Goal: Task Accomplishment & Management: Manage account settings

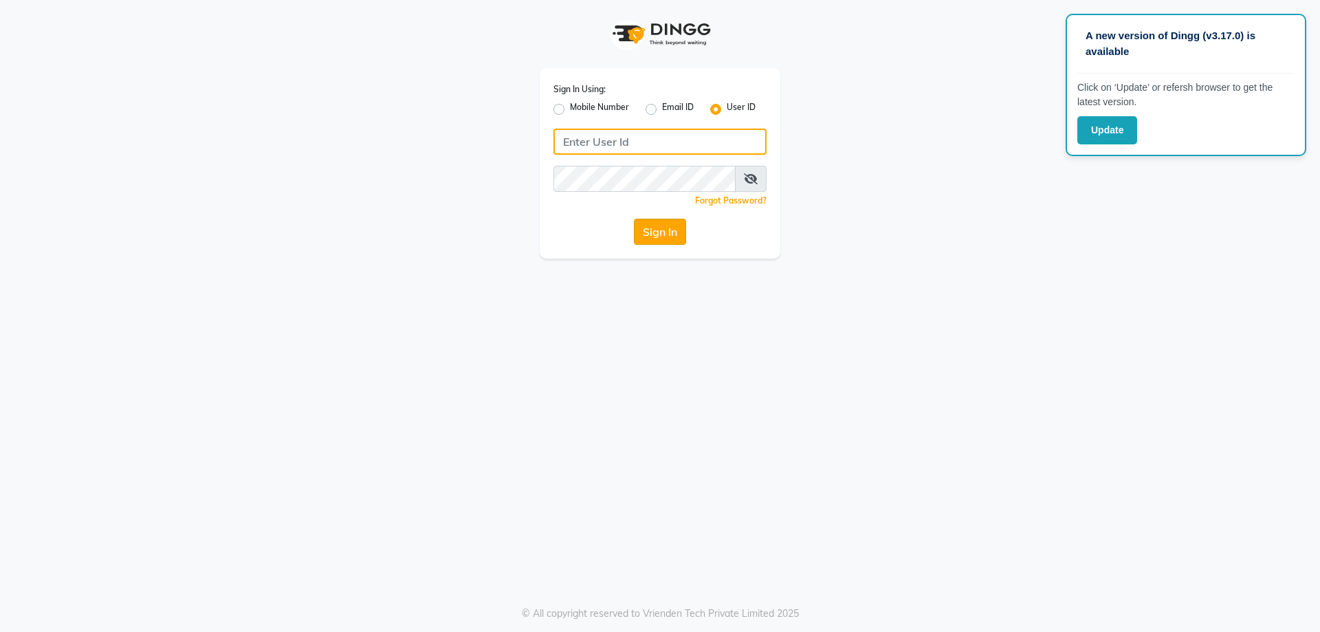
type input "Backstage"
click at [652, 224] on button "Sign In" at bounding box center [660, 232] width 52 height 26
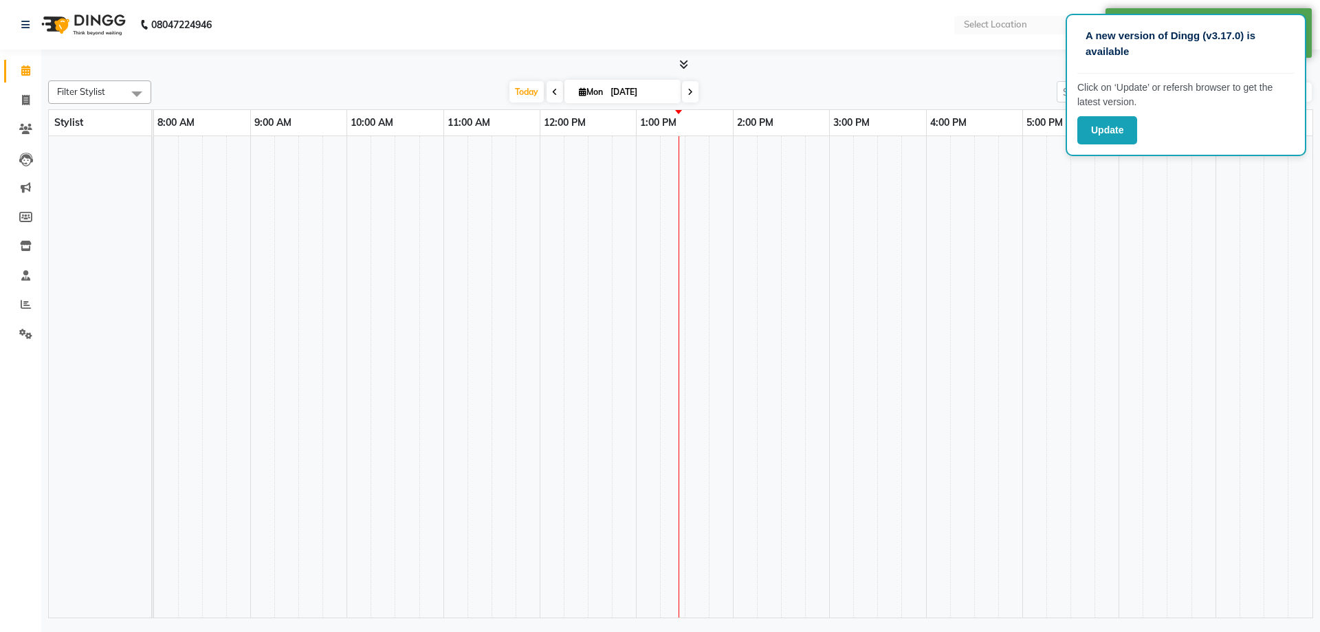
select select "en"
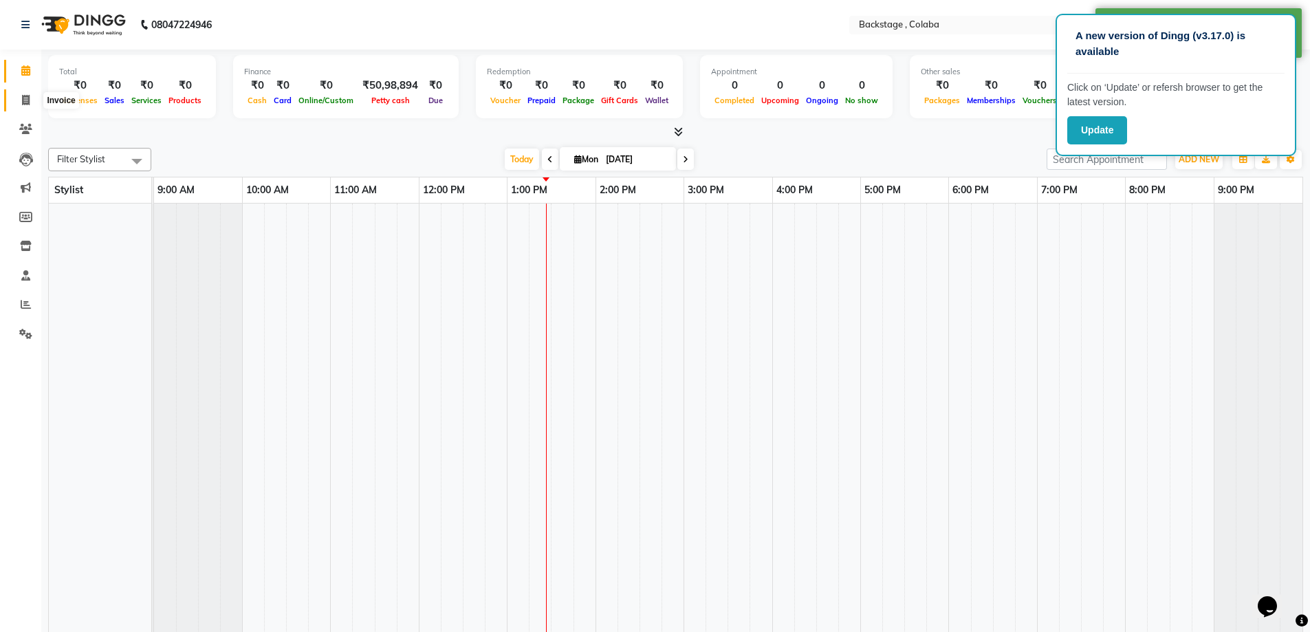
click at [27, 102] on icon at bounding box center [26, 100] width 8 height 10
select select "service"
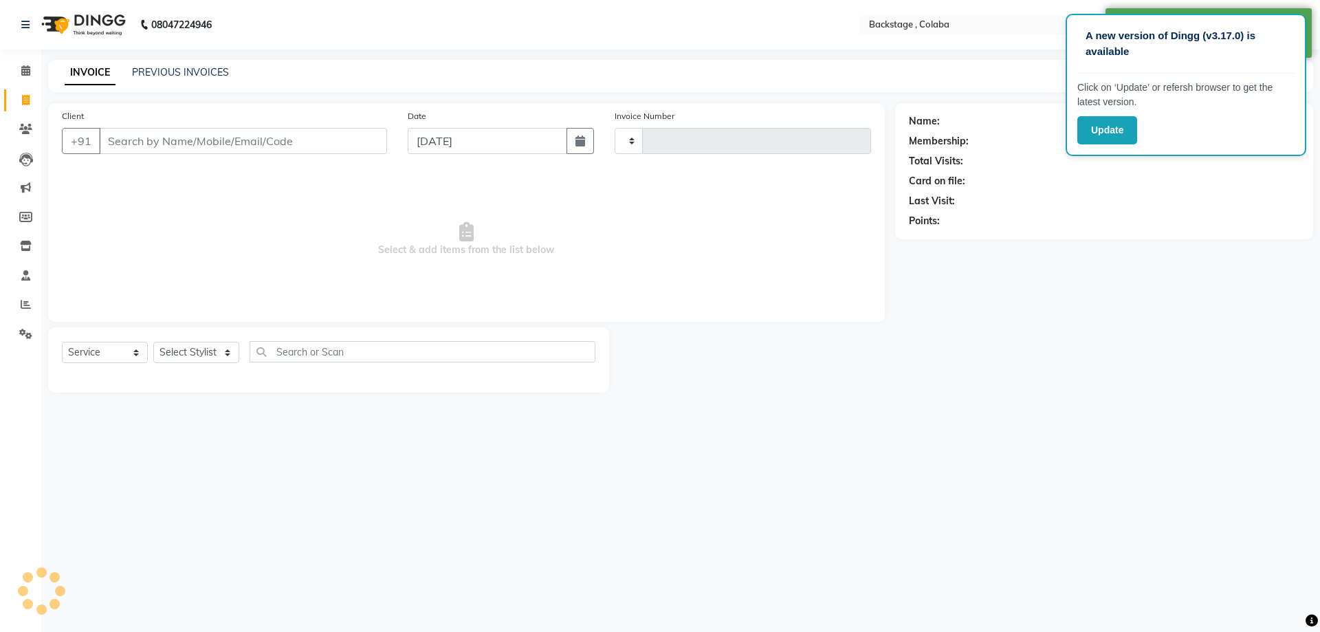
type input "1860"
select select "5451"
click at [183, 147] on input "Client" at bounding box center [243, 141] width 288 height 26
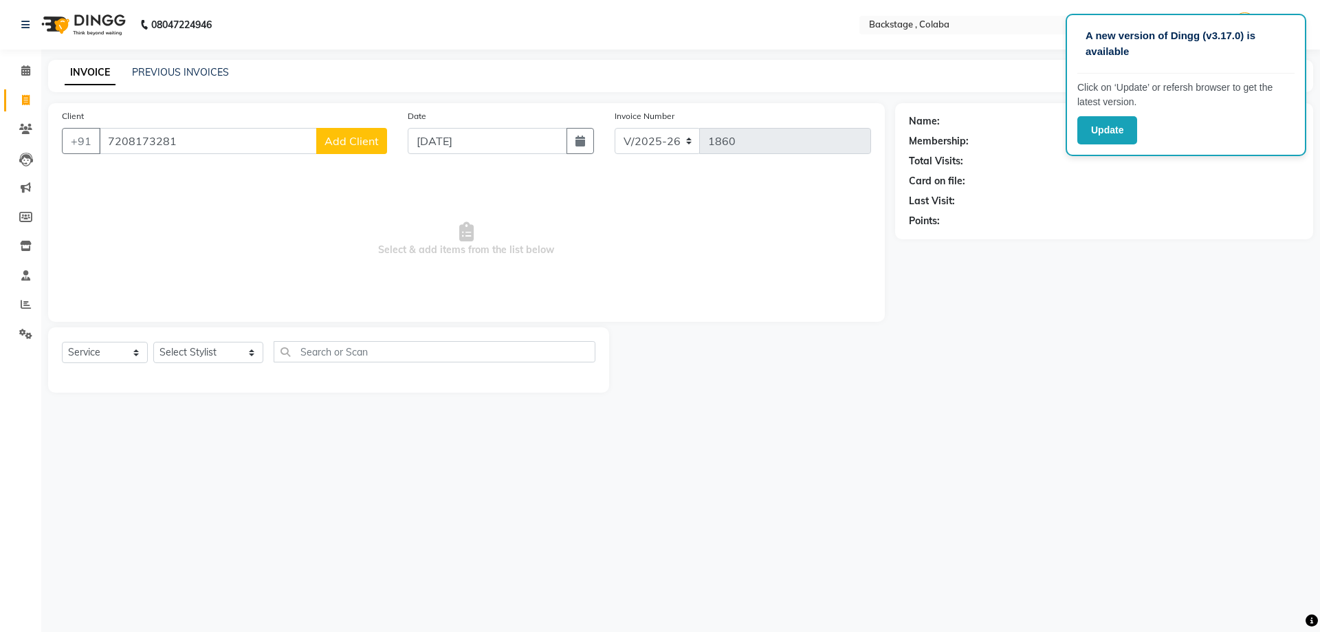
type input "7208173281"
click at [244, 133] on input "7208173281" at bounding box center [208, 141] width 218 height 26
click at [25, 72] on icon at bounding box center [25, 70] width 9 height 10
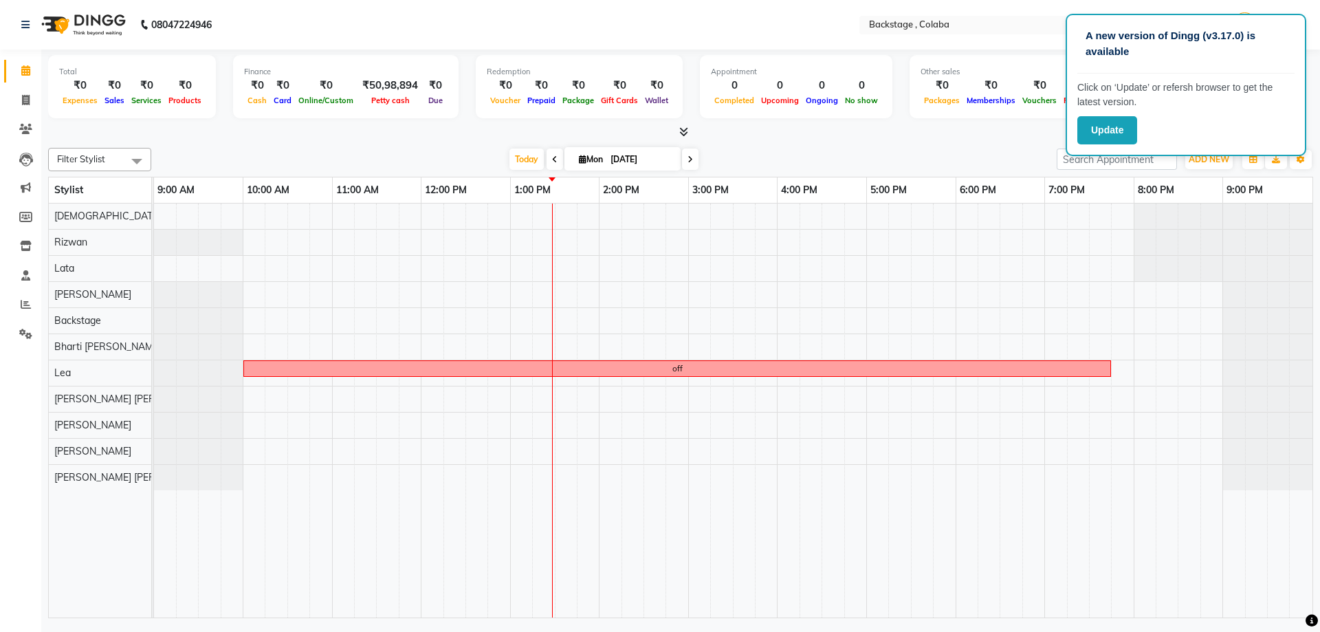
click at [968, 238] on div "off" at bounding box center [733, 411] width 1159 height 414
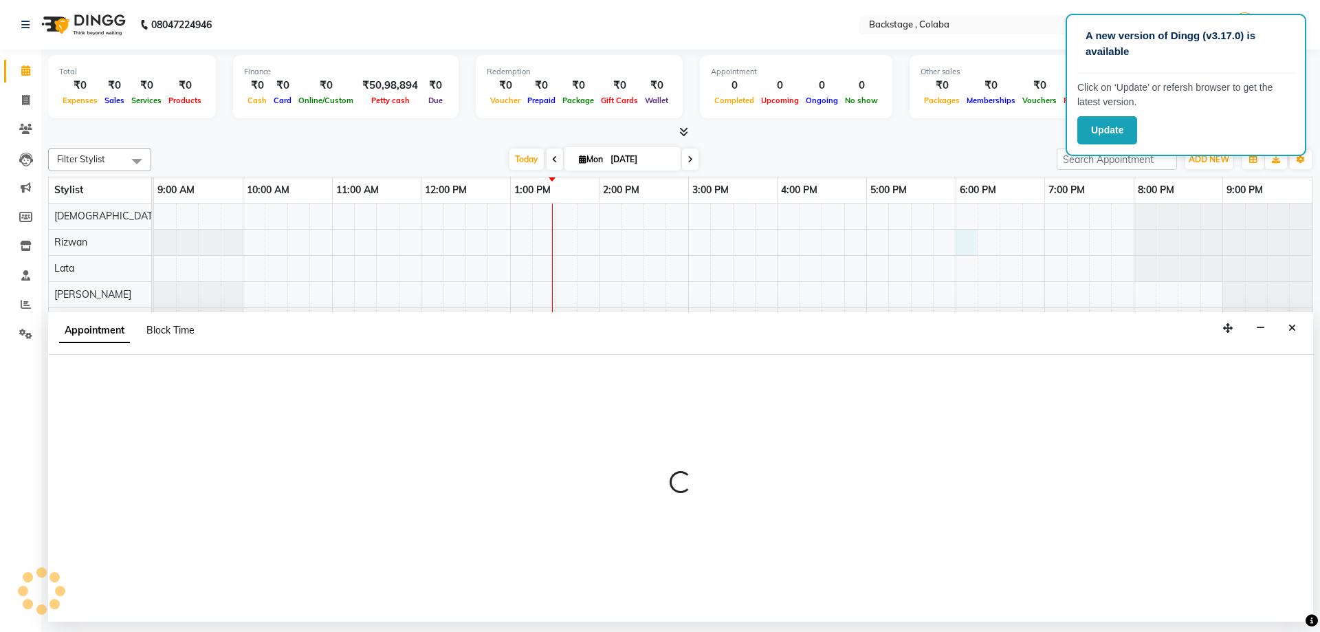
select select "36480"
select select "1080"
select select "tentative"
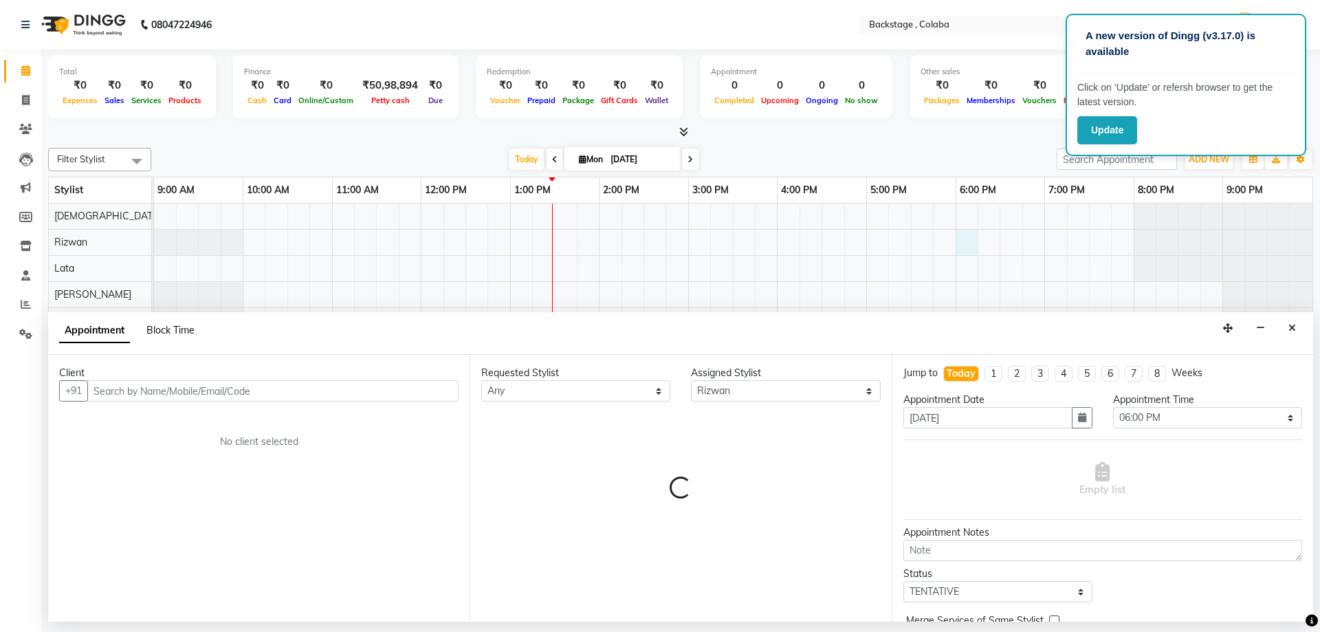
click at [177, 326] on span "Block Time" at bounding box center [170, 330] width 48 height 12
select select "36480"
select select "1080"
select select "1095"
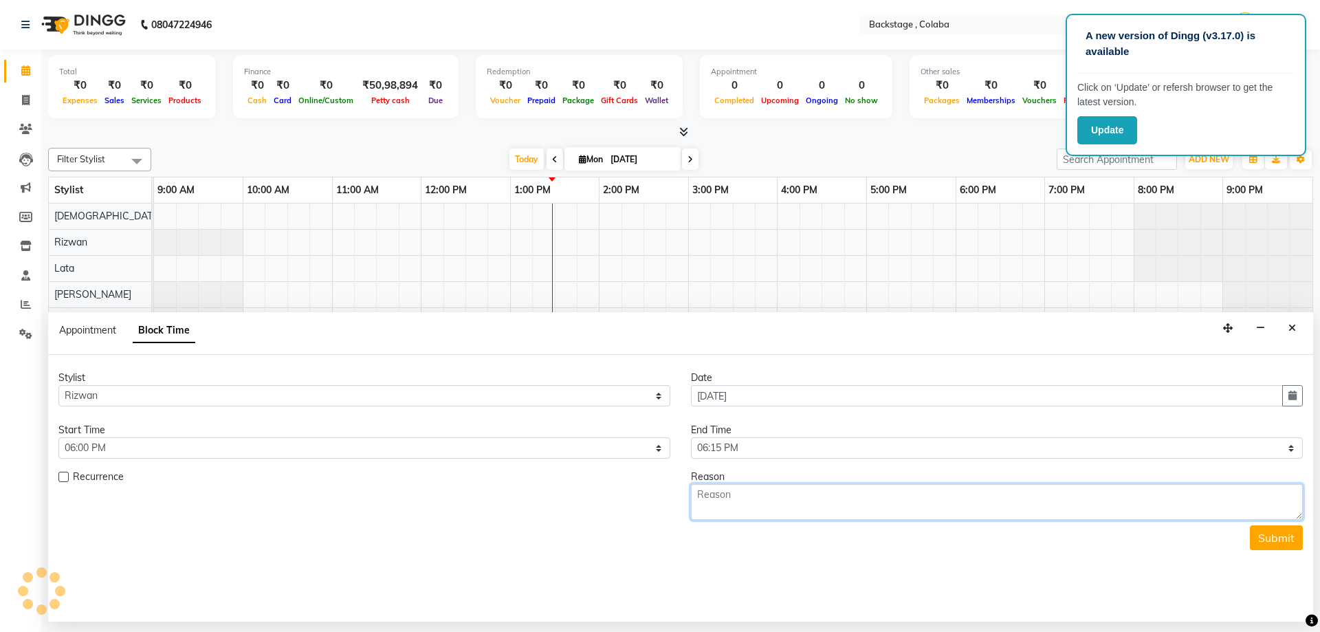
click at [752, 501] on textarea at bounding box center [997, 502] width 612 height 36
paste textarea "7208173281"
click at [769, 493] on textarea "7208173281" at bounding box center [997, 502] width 612 height 36
type textarea "7208173281 wash blowdry"
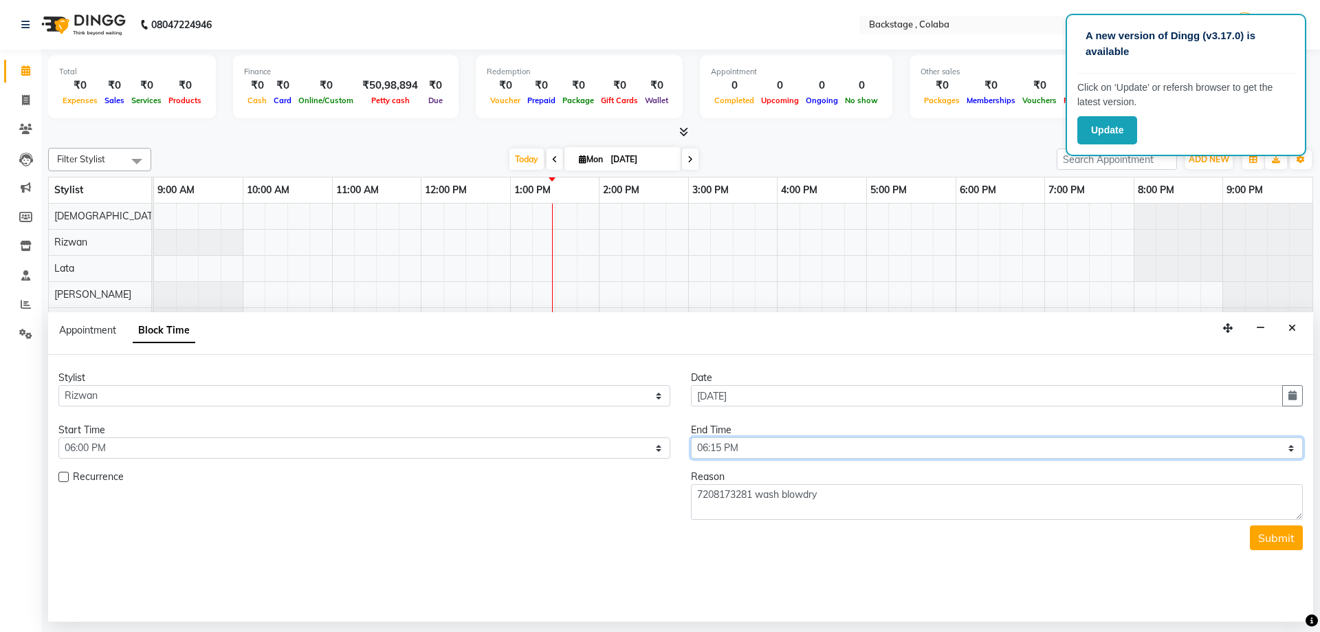
click at [760, 447] on select "Select 10:00 AM 10:15 AM 10:30 AM 10:45 AM 11:00 AM 11:15 AM 11:30 AM 11:45 AM …" at bounding box center [997, 447] width 612 height 21
select select "1140"
click at [691, 437] on select "Select 10:00 AM 10:15 AM 10:30 AM 10:45 AM 11:00 AM 11:15 AM 11:30 AM 11:45 AM …" at bounding box center [997, 447] width 612 height 21
click at [1269, 537] on button "Submit" at bounding box center [1276, 537] width 53 height 25
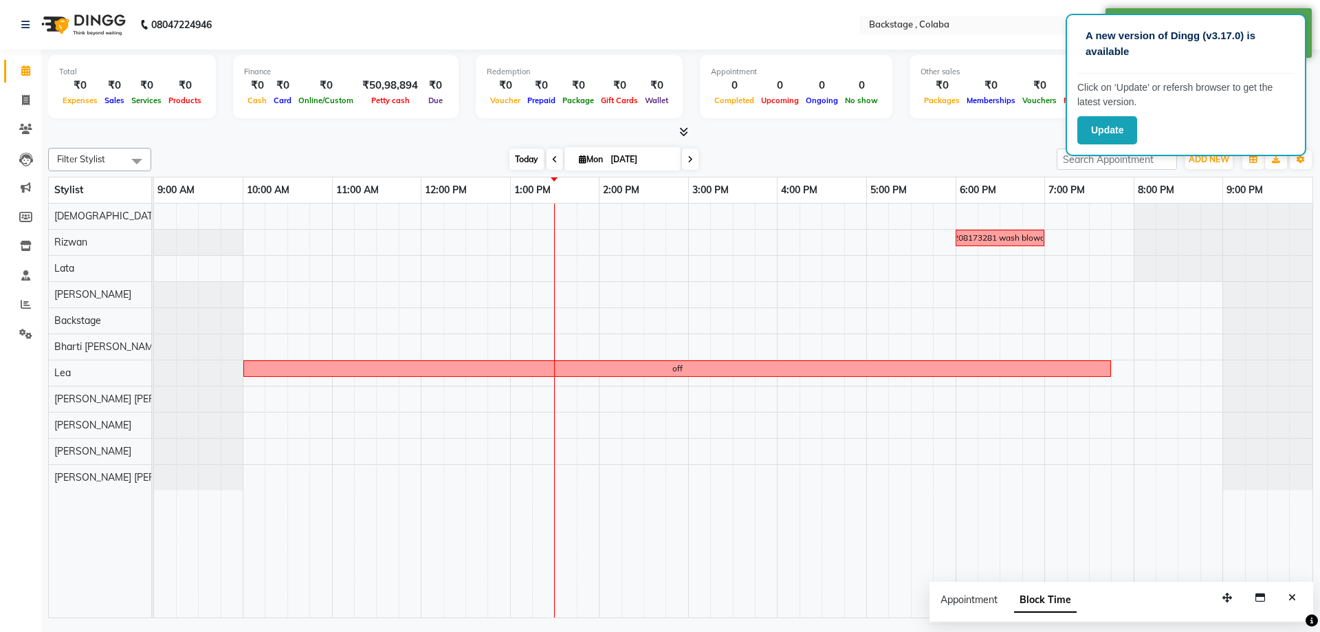
click at [523, 164] on span "Today" at bounding box center [527, 159] width 34 height 21
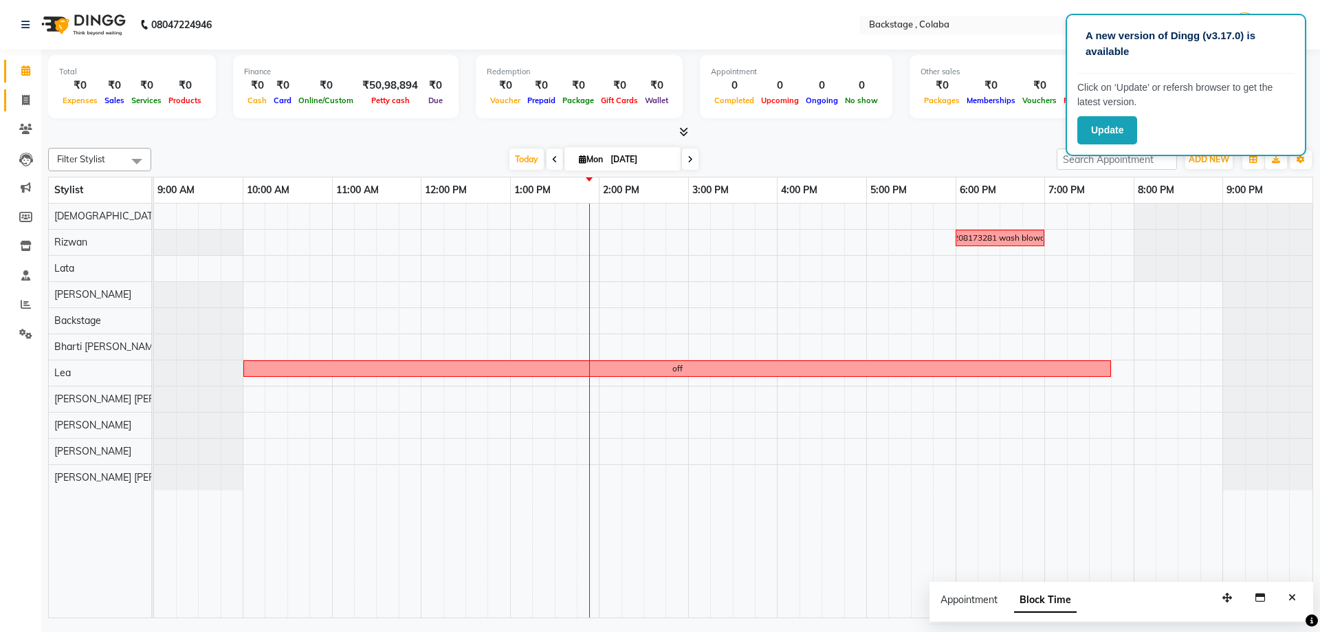
click at [29, 105] on icon at bounding box center [26, 100] width 8 height 10
select select "service"
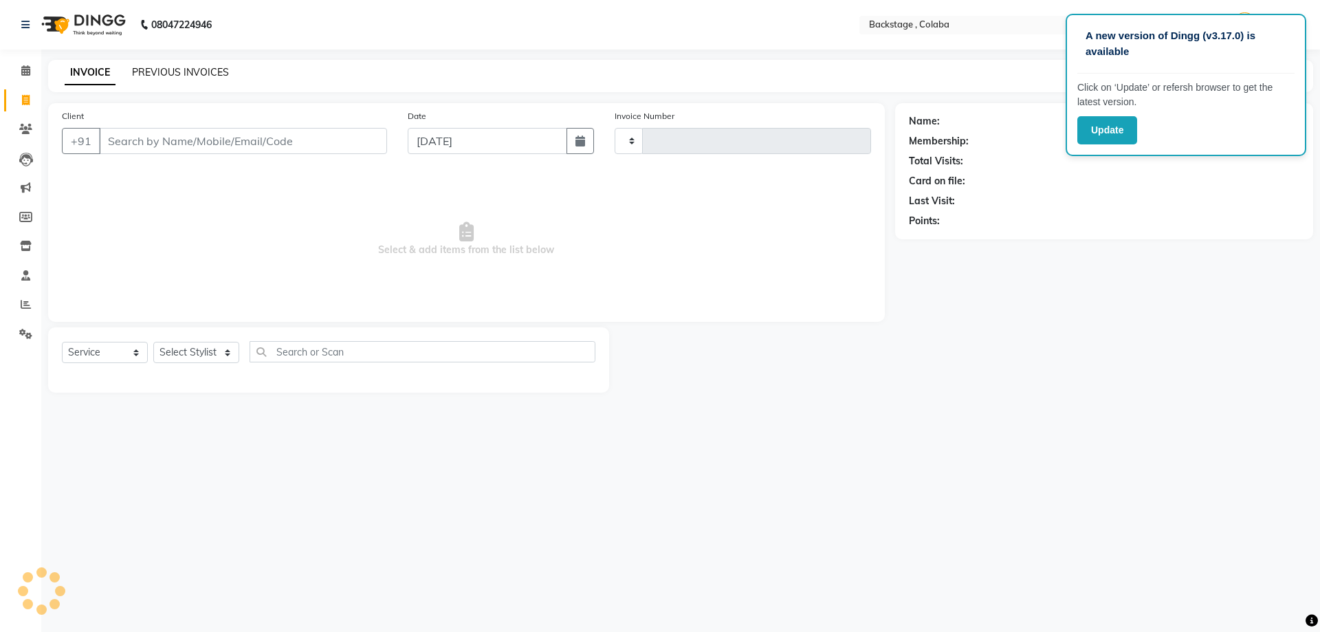
click at [198, 76] on link "PREVIOUS INVOICES" at bounding box center [180, 72] width 97 height 12
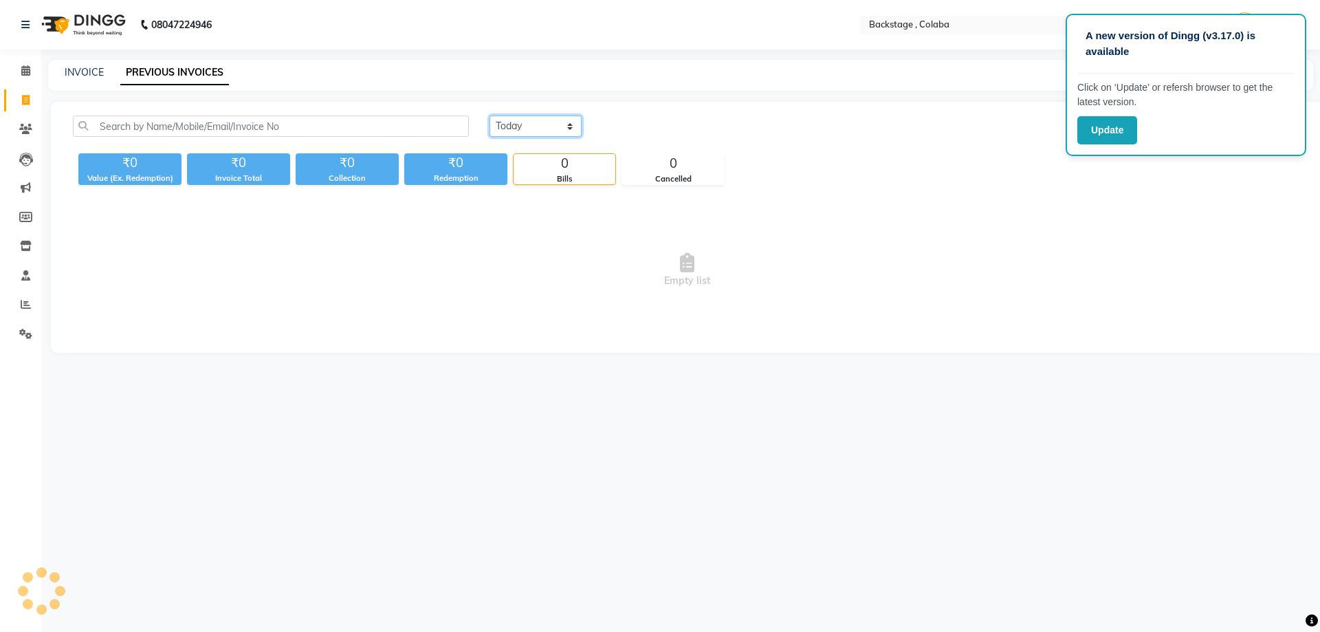
click at [501, 122] on select "Today Yesterday Custom Range" at bounding box center [536, 126] width 92 height 21
click at [490, 116] on select "Today Yesterday Custom Range" at bounding box center [536, 126] width 92 height 21
drag, startPoint x: 521, startPoint y: 127, endPoint x: 523, endPoint y: 133, distance: 7.2
click at [521, 128] on select "Today Yesterday Custom Range" at bounding box center [536, 126] width 92 height 21
click at [490, 116] on select "Today Yesterday Custom Range" at bounding box center [536, 126] width 92 height 21
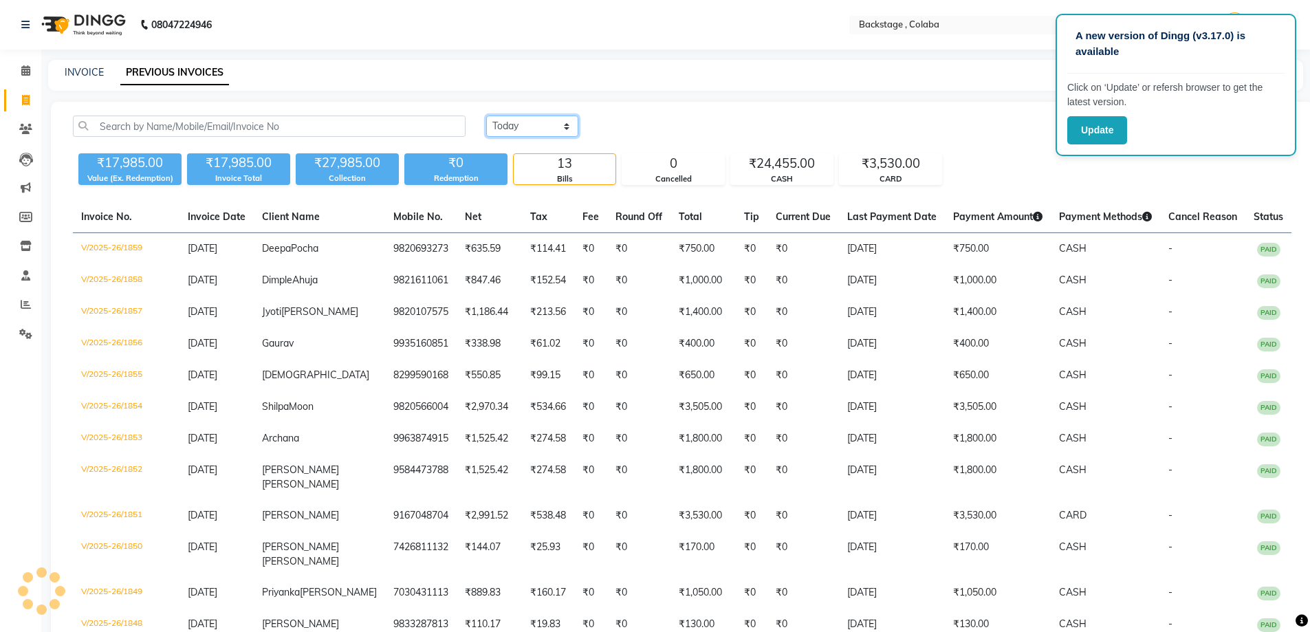
click at [533, 129] on select "Today Yesterday Custom Range" at bounding box center [532, 126] width 92 height 21
select select "range"
click at [486, 116] on select "Today Yesterday Custom Range" at bounding box center [532, 126] width 92 height 21
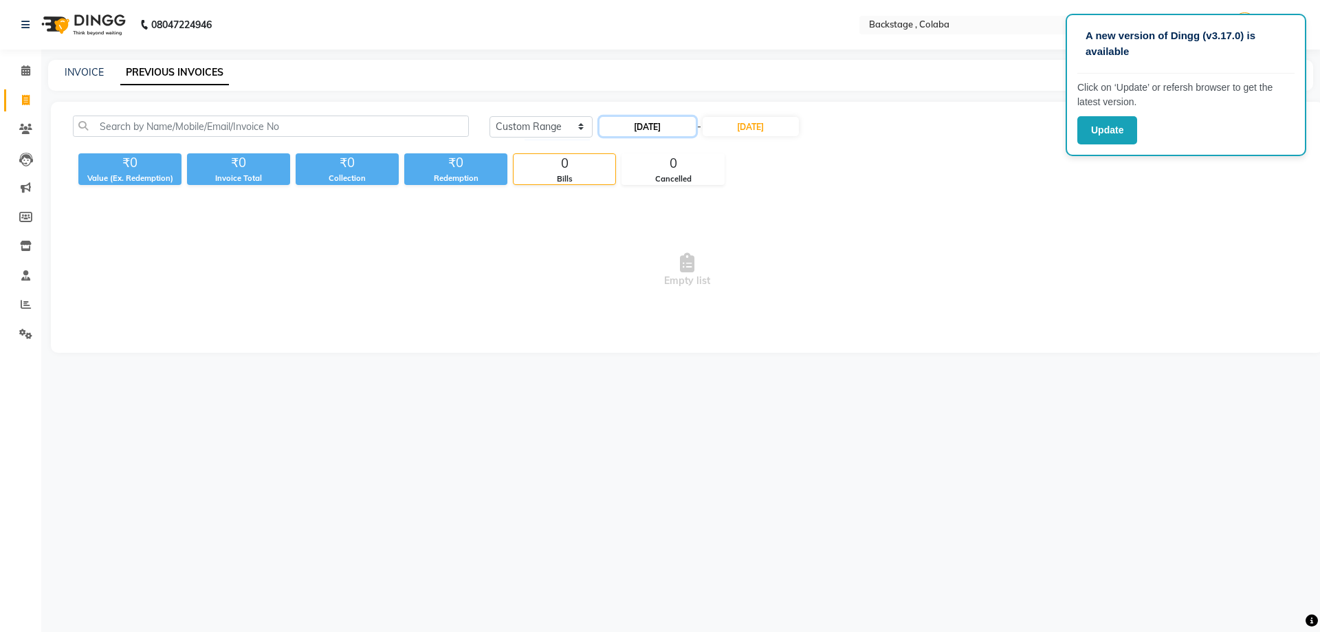
drag, startPoint x: 662, startPoint y: 124, endPoint x: 669, endPoint y: 135, distance: 12.4
click at [663, 124] on input "01-09-2025" at bounding box center [648, 126] width 96 height 19
select select "9"
select select "2025"
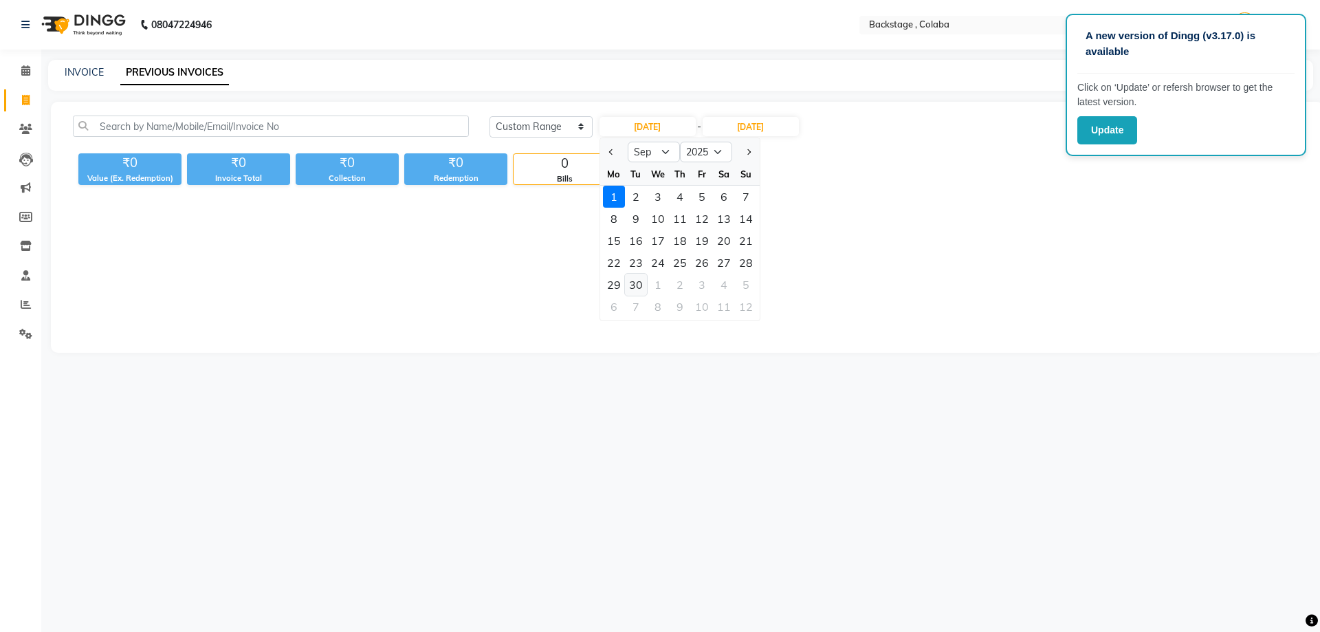
click at [643, 291] on div "30" at bounding box center [636, 285] width 22 height 22
type input "30-09-2025"
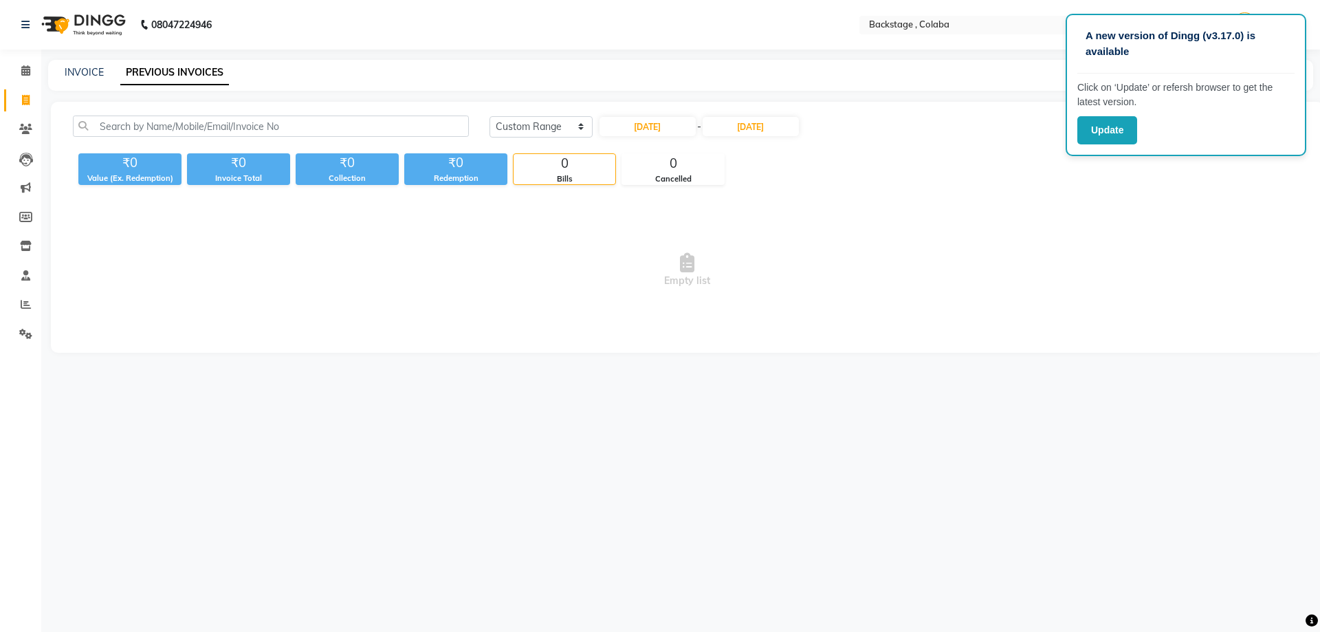
click at [746, 136] on div "30-09-2025 - 01-09-2025" at bounding box center [699, 127] width 202 height 22
drag, startPoint x: 769, startPoint y: 124, endPoint x: 769, endPoint y: 135, distance: 11.7
click at [769, 125] on input "01-09-2025" at bounding box center [751, 126] width 96 height 19
click at [747, 284] on div "30" at bounding box center [748, 285] width 22 height 22
type input "30-09-2025"
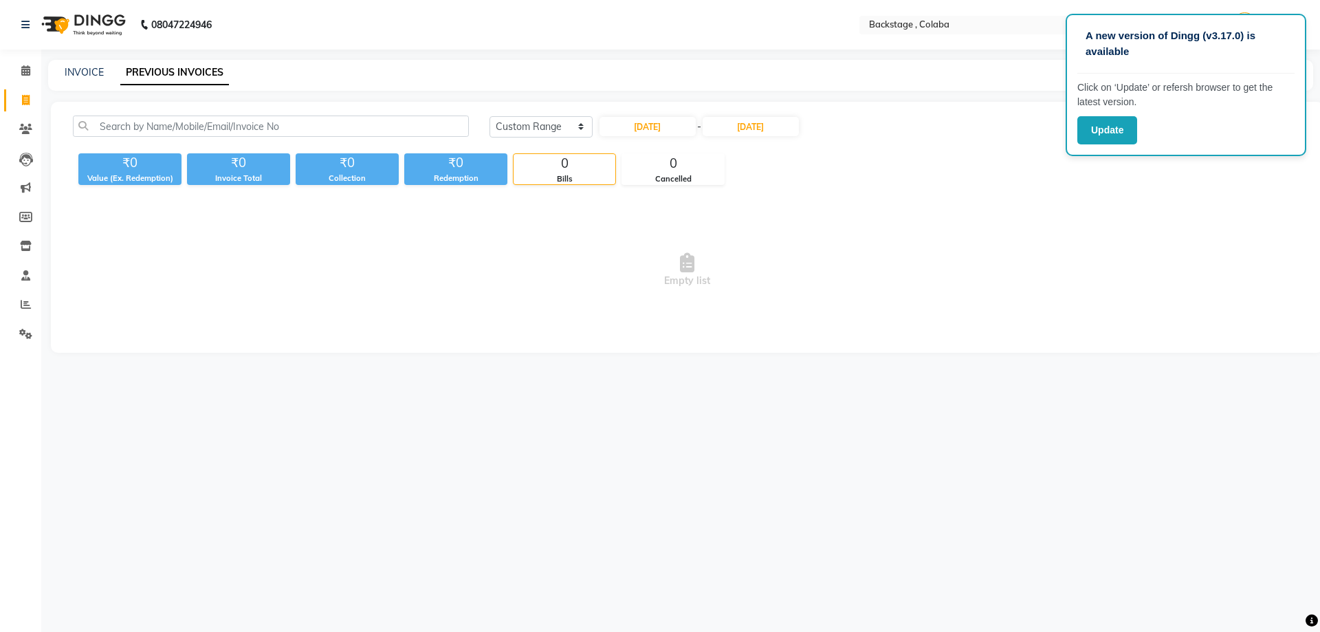
click at [804, 177] on div "₹0 Value (Ex. Redemption) ₹0 Invoice Total ₹0 Collection ₹0 Redemption 0 Bills …" at bounding box center [687, 166] width 1229 height 37
click at [1115, 123] on button "Update" at bounding box center [1107, 130] width 60 height 28
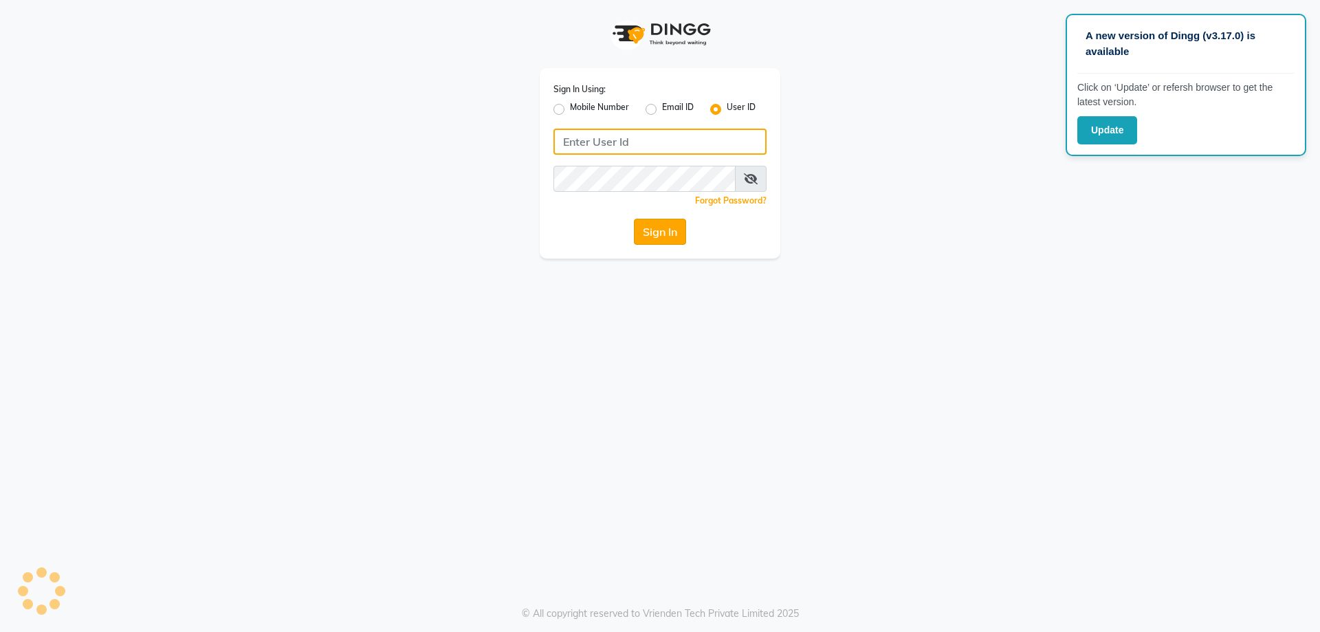
type input "Backstage"
click at [677, 231] on button "Sign In" at bounding box center [660, 232] width 52 height 26
click at [663, 235] on button "Sign In" at bounding box center [660, 232] width 52 height 26
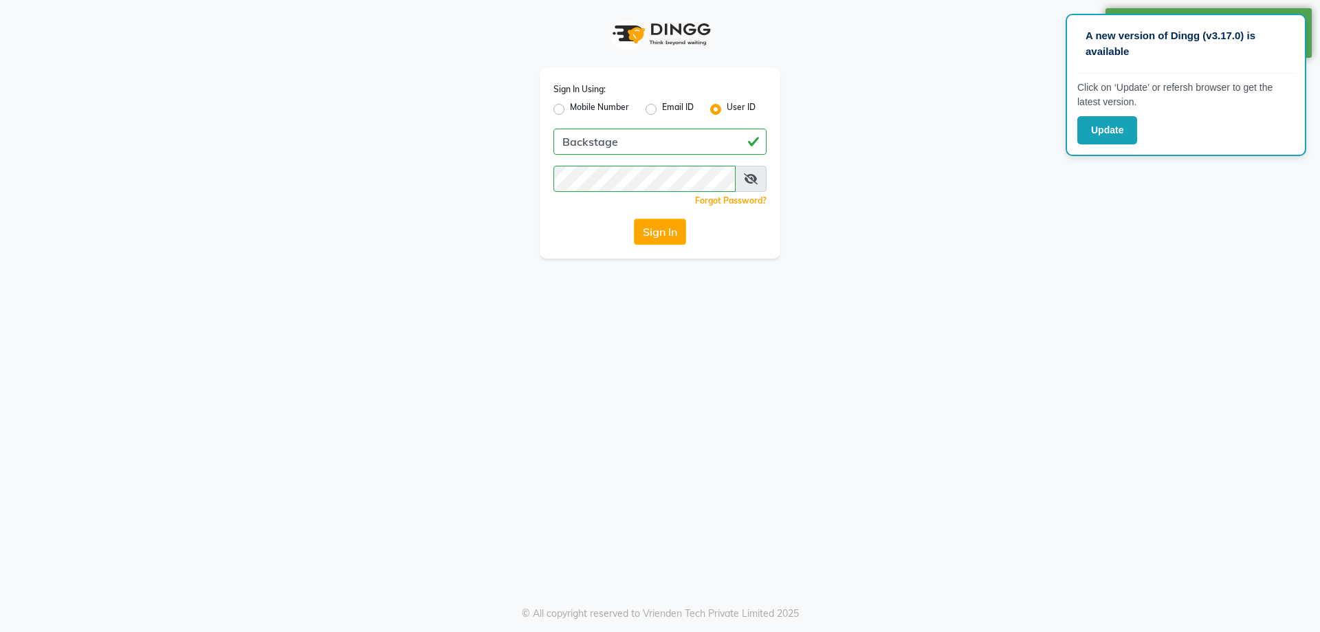
click at [994, 54] on div "Sign In Using: Mobile Number Email ID User ID Backstage Remember me Forgot Pass…" at bounding box center [660, 129] width 784 height 259
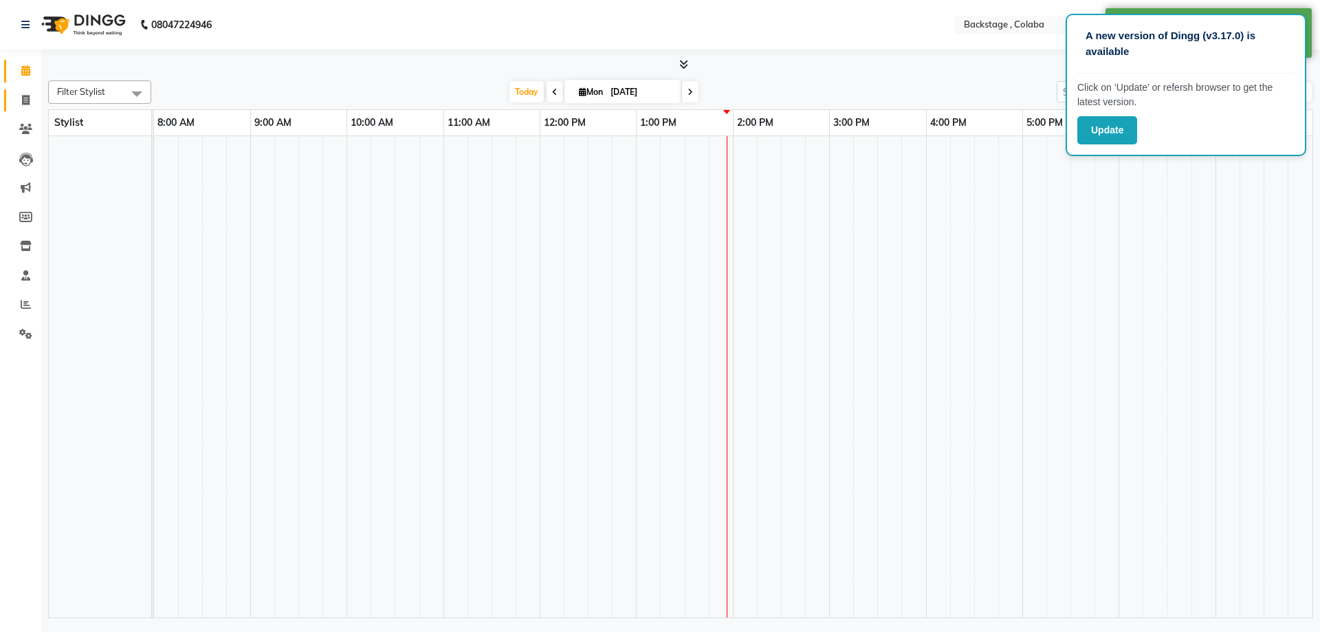
select select "en"
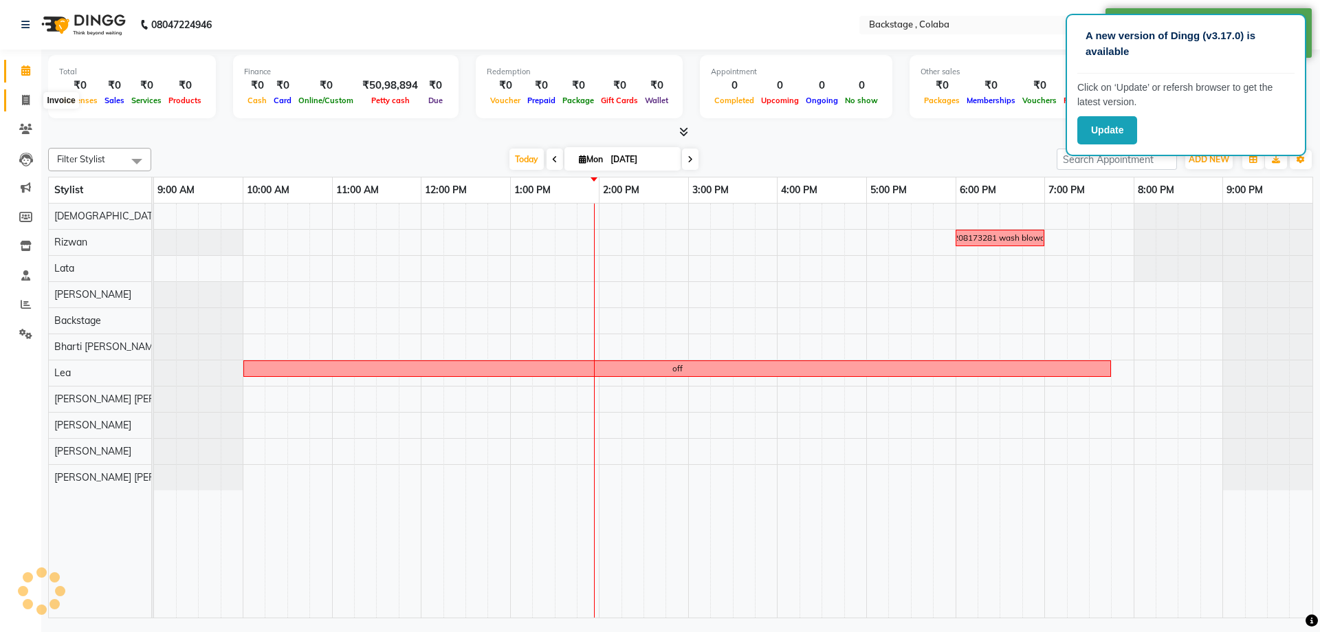
click at [17, 102] on span at bounding box center [26, 101] width 24 height 16
select select "service"
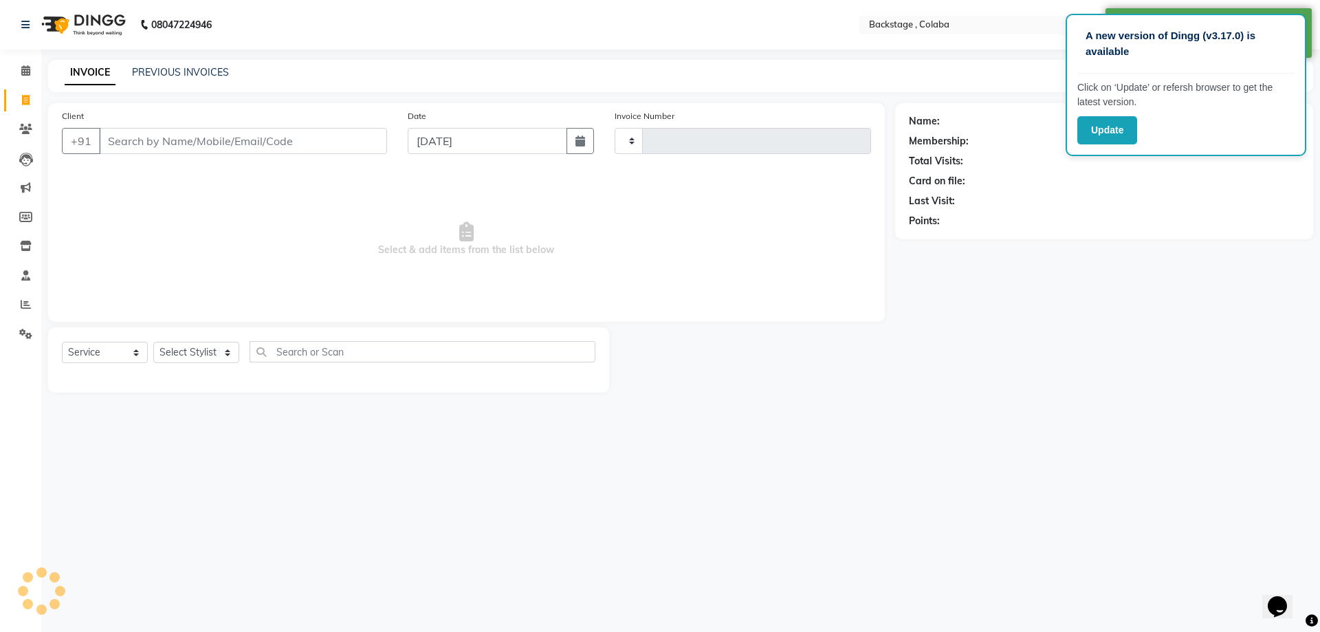
type input "1860"
select select "5451"
click at [26, 103] on icon at bounding box center [26, 100] width 8 height 10
select select "5451"
select select "service"
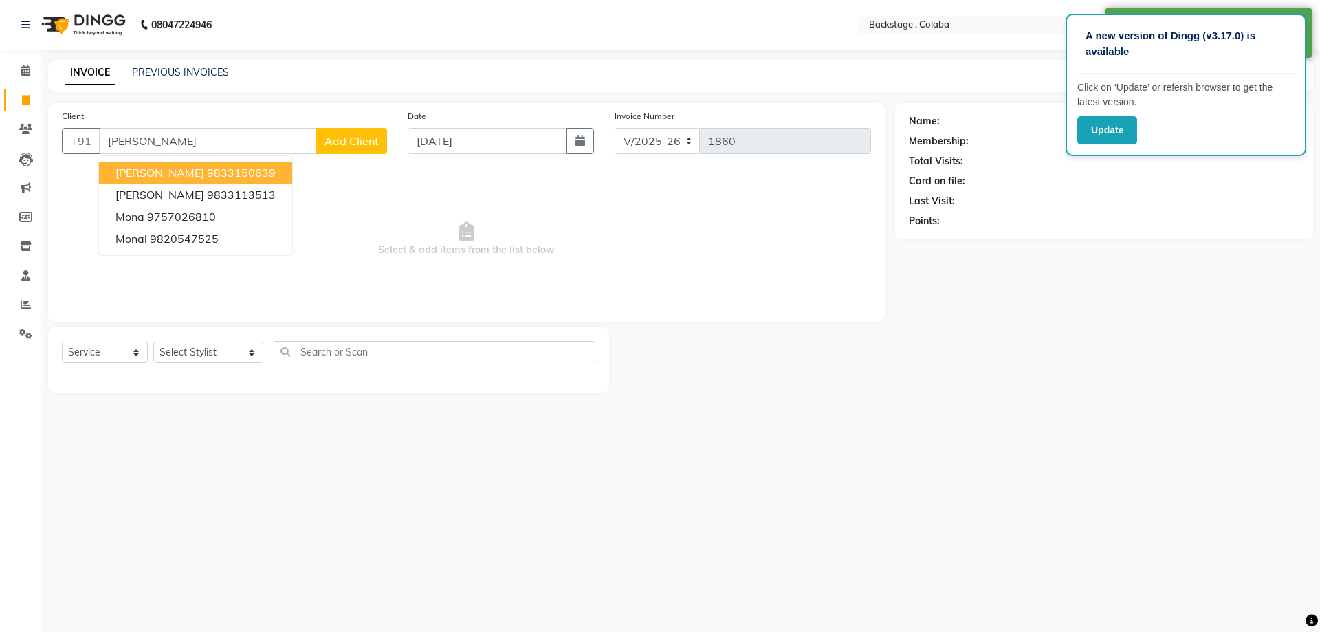
click at [146, 165] on button "Monaz 9833150639" at bounding box center [195, 173] width 193 height 22
type input "9833150639"
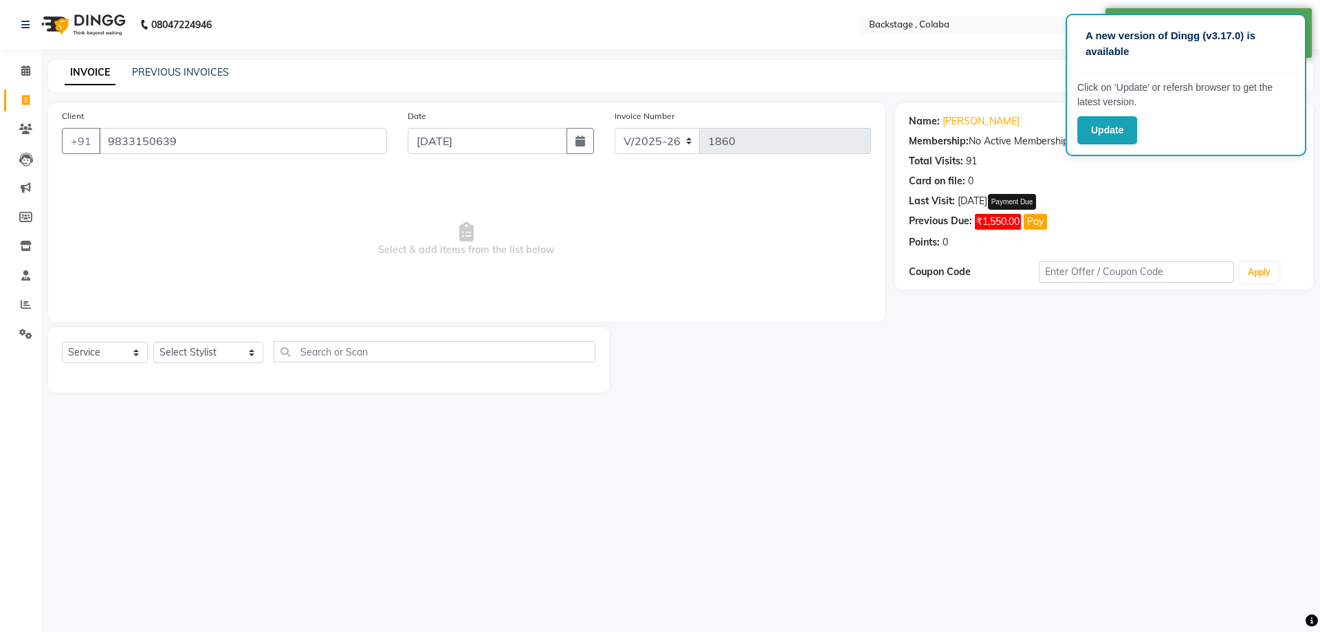
click at [1042, 223] on button "Pay" at bounding box center [1035, 222] width 23 height 16
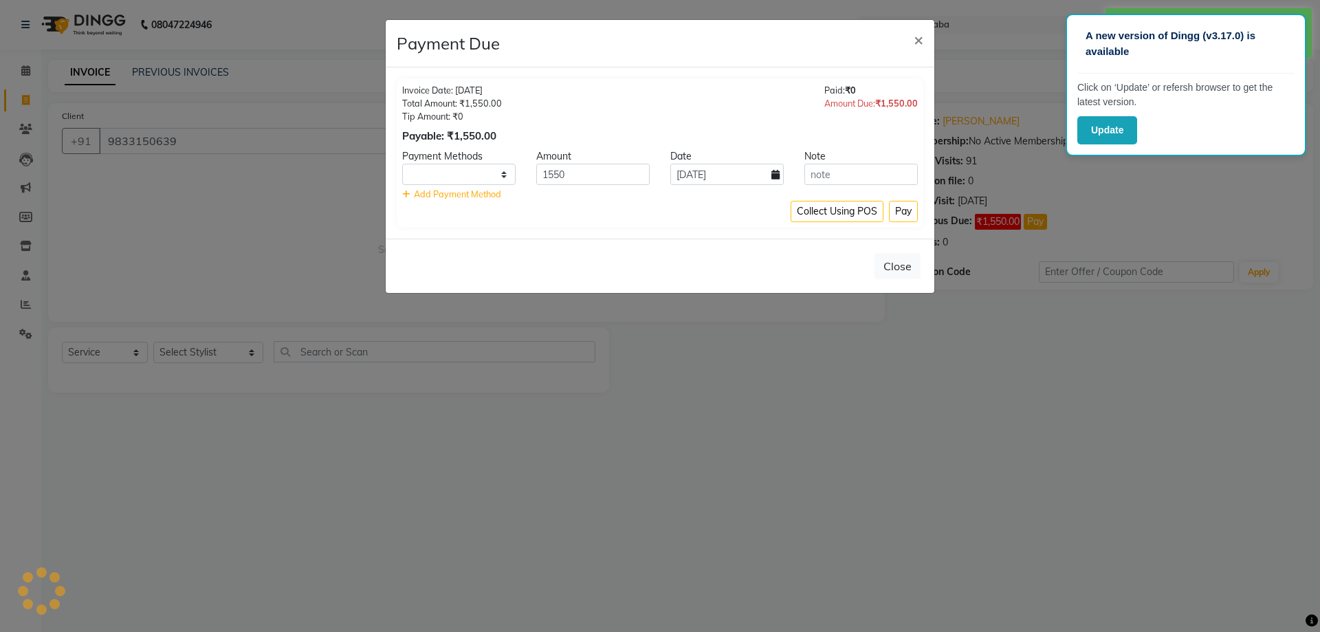
select select "1"
click at [906, 265] on button "Close" at bounding box center [898, 266] width 46 height 26
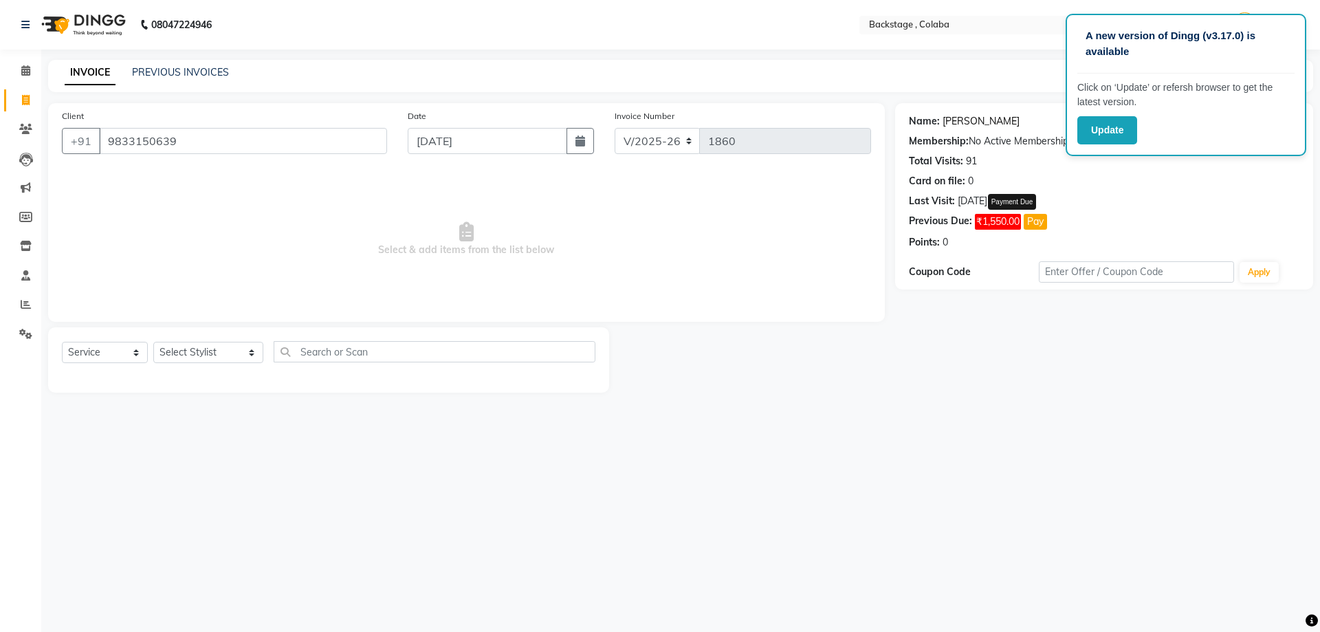
click at [964, 120] on link "[PERSON_NAME]" at bounding box center [981, 121] width 77 height 14
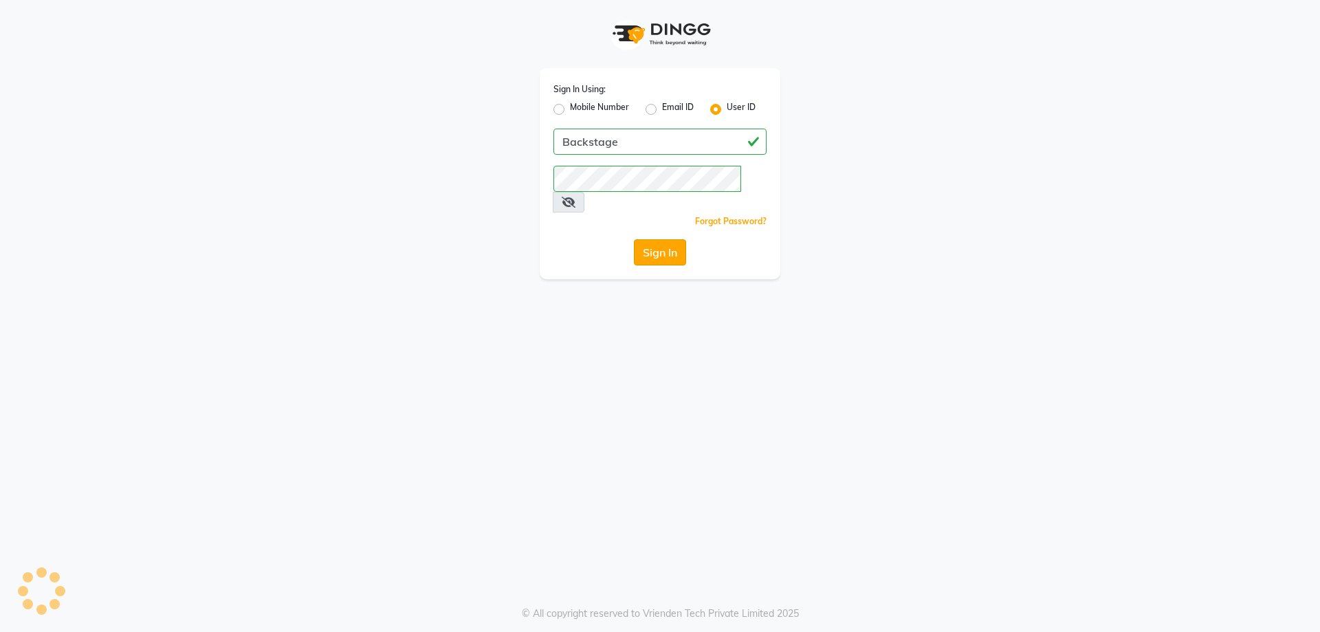
click at [664, 239] on div "Sign In" at bounding box center [660, 252] width 213 height 26
click at [664, 230] on button "Sign In" at bounding box center [660, 232] width 52 height 26
click at [641, 230] on button "Sign In" at bounding box center [660, 232] width 52 height 26
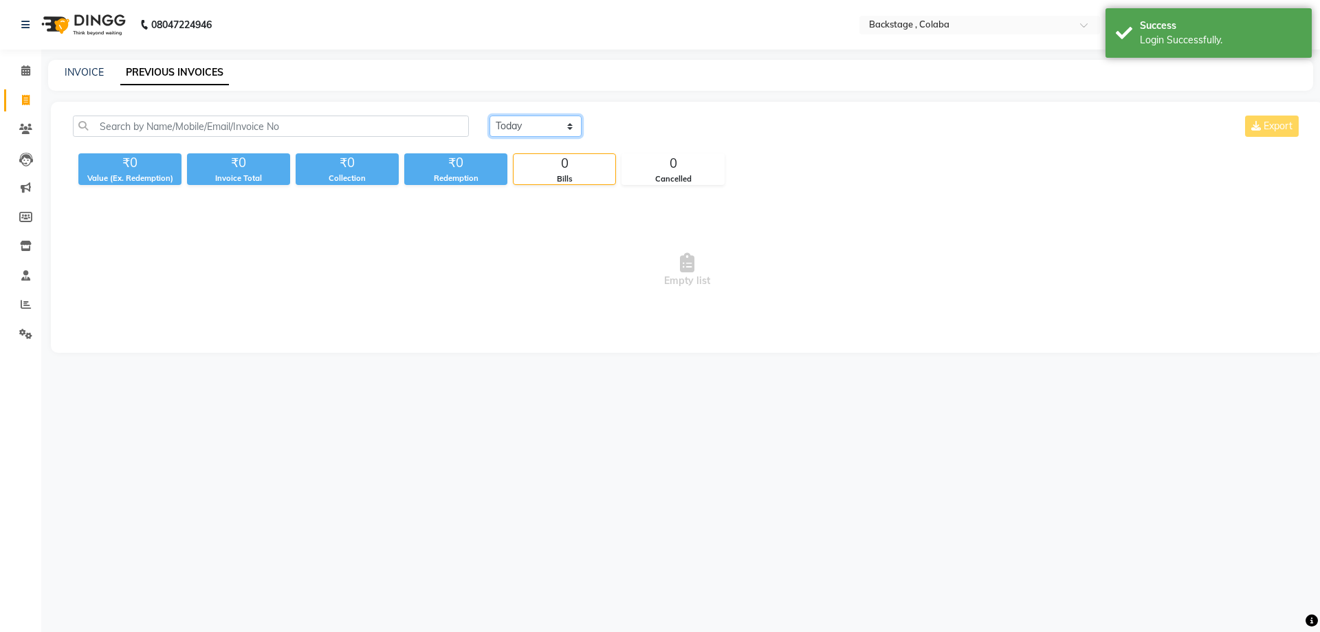
drag, startPoint x: 543, startPoint y: 124, endPoint x: 543, endPoint y: 133, distance: 8.3
click at [542, 124] on select "Today Yesterday Custom Range" at bounding box center [536, 126] width 92 height 21
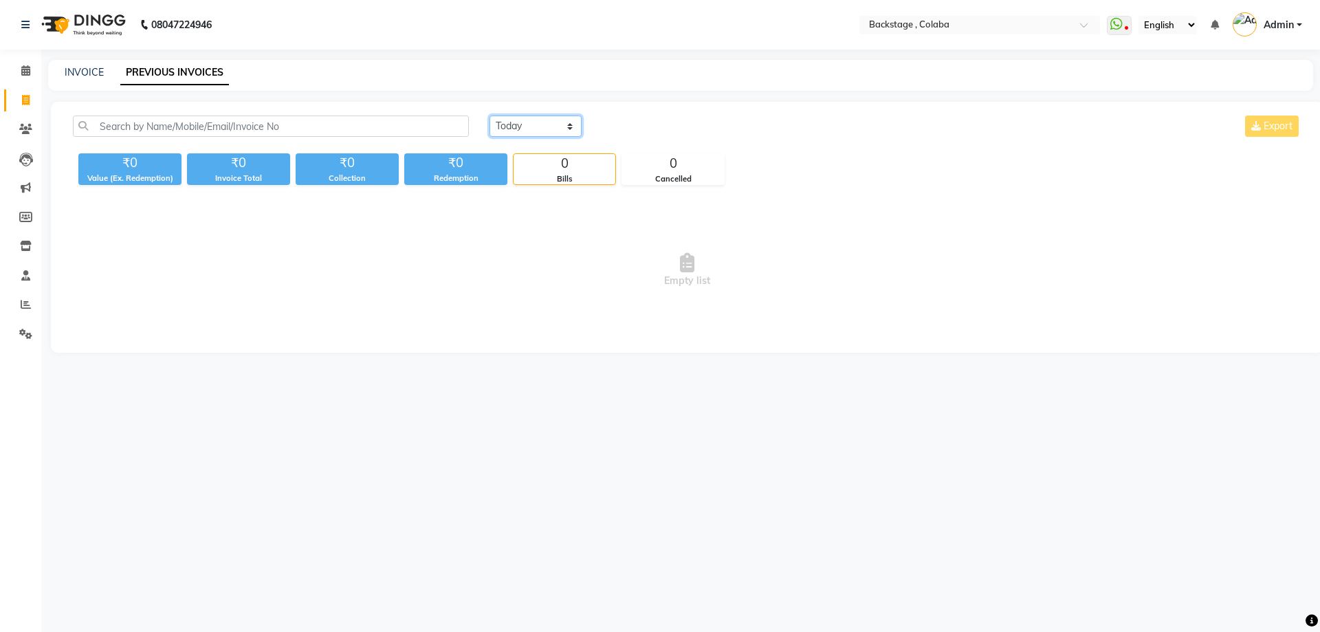
select select "range"
click at [490, 116] on select "Today Yesterday Custom Range" at bounding box center [536, 126] width 92 height 21
drag, startPoint x: 666, startPoint y: 127, endPoint x: 668, endPoint y: 136, distance: 9.4
click at [666, 128] on input "01-09-2025" at bounding box center [648, 126] width 96 height 19
select select "9"
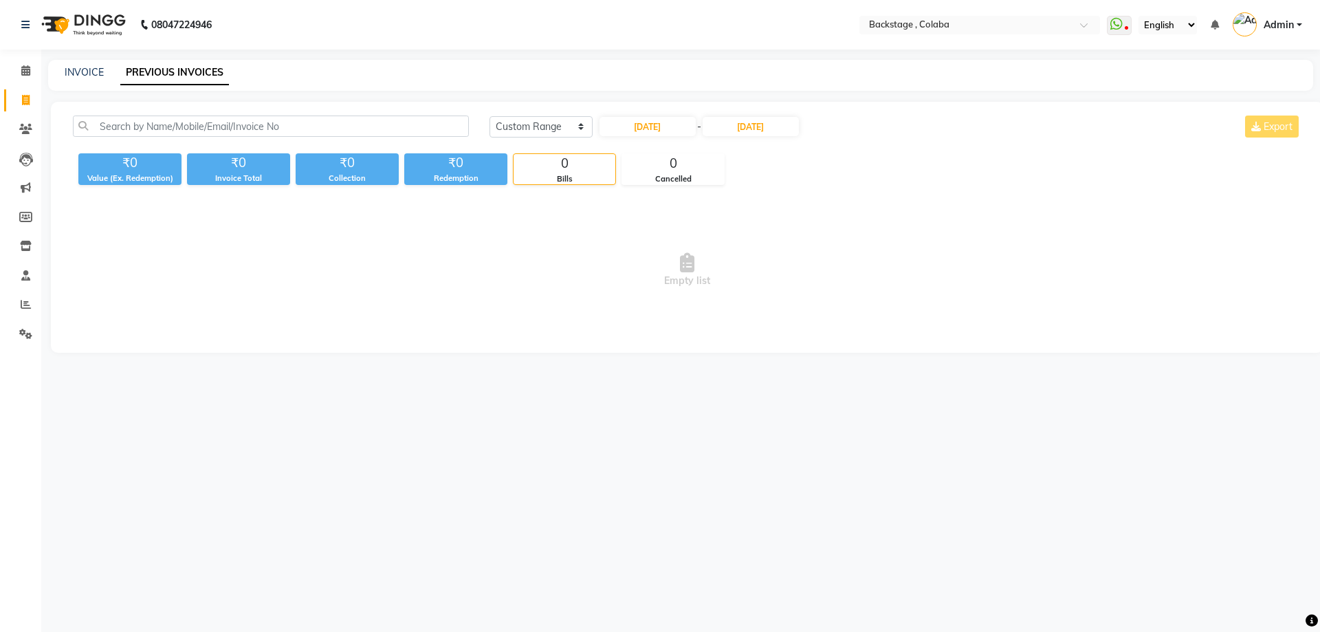
select select "2025"
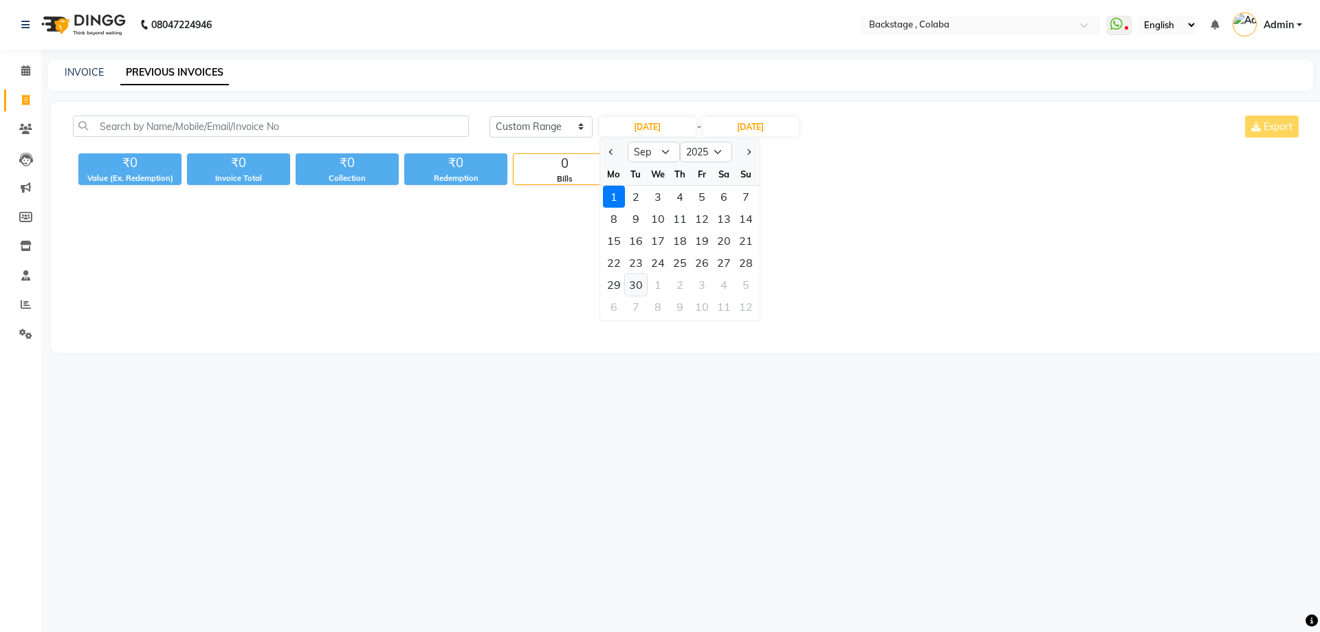
click at [637, 290] on div "30" at bounding box center [636, 285] width 22 height 22
type input "30-09-2025"
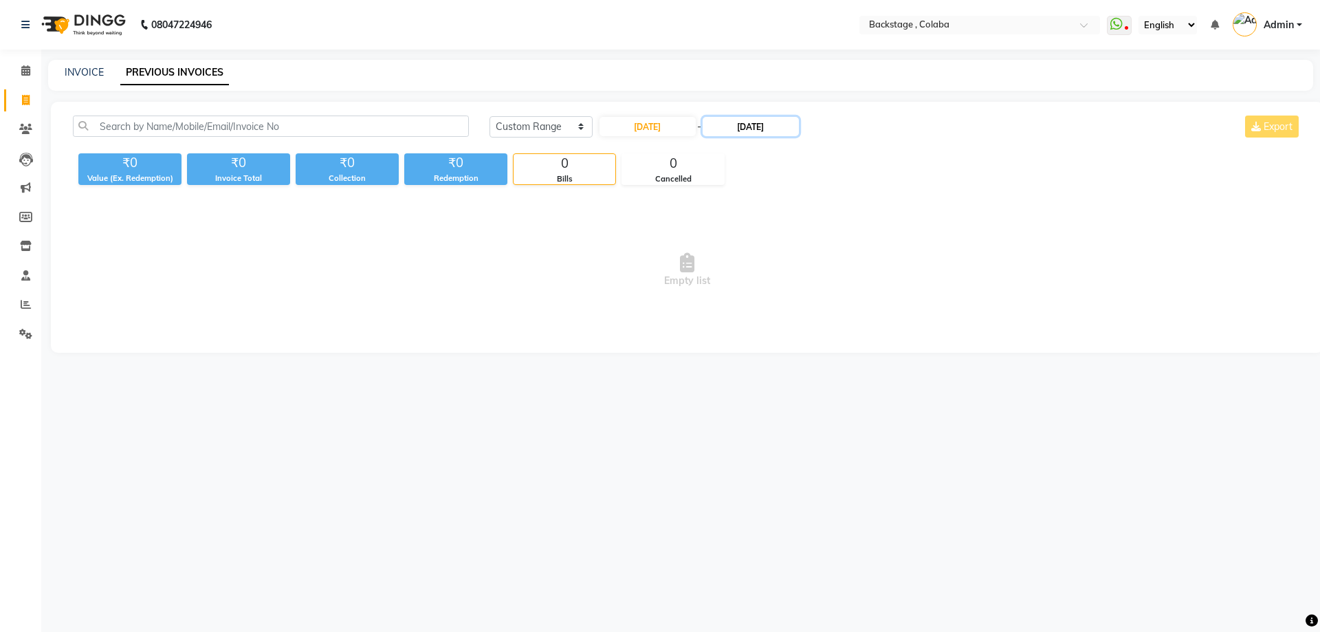
click at [741, 129] on input "01-09-2025" at bounding box center [751, 126] width 96 height 19
click at [738, 285] on div "30" at bounding box center [748, 285] width 22 height 22
type input "30-09-2025"
click at [764, 162] on div "₹0 Value (Ex. Redemption) ₹0 Invoice Total ₹0 Collection ₹0 Redemption 0 Bills …" at bounding box center [687, 166] width 1229 height 37
click at [670, 129] on input "30-09-2025" at bounding box center [648, 126] width 96 height 19
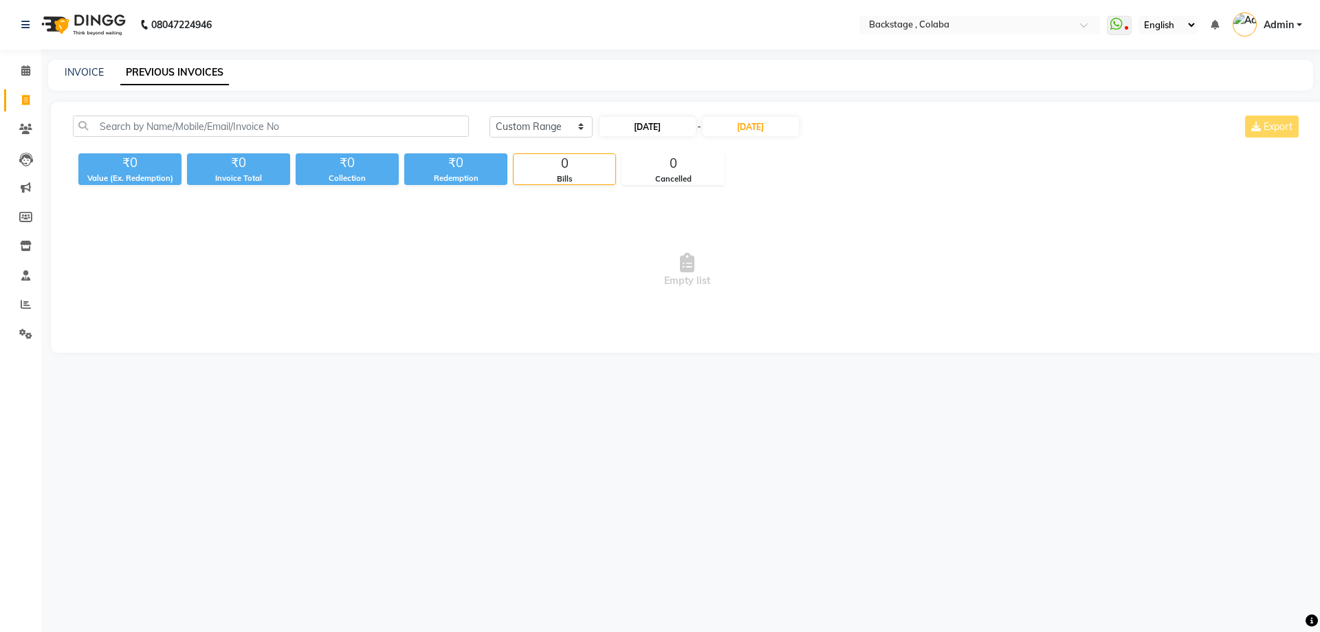
select select "9"
select select "2025"
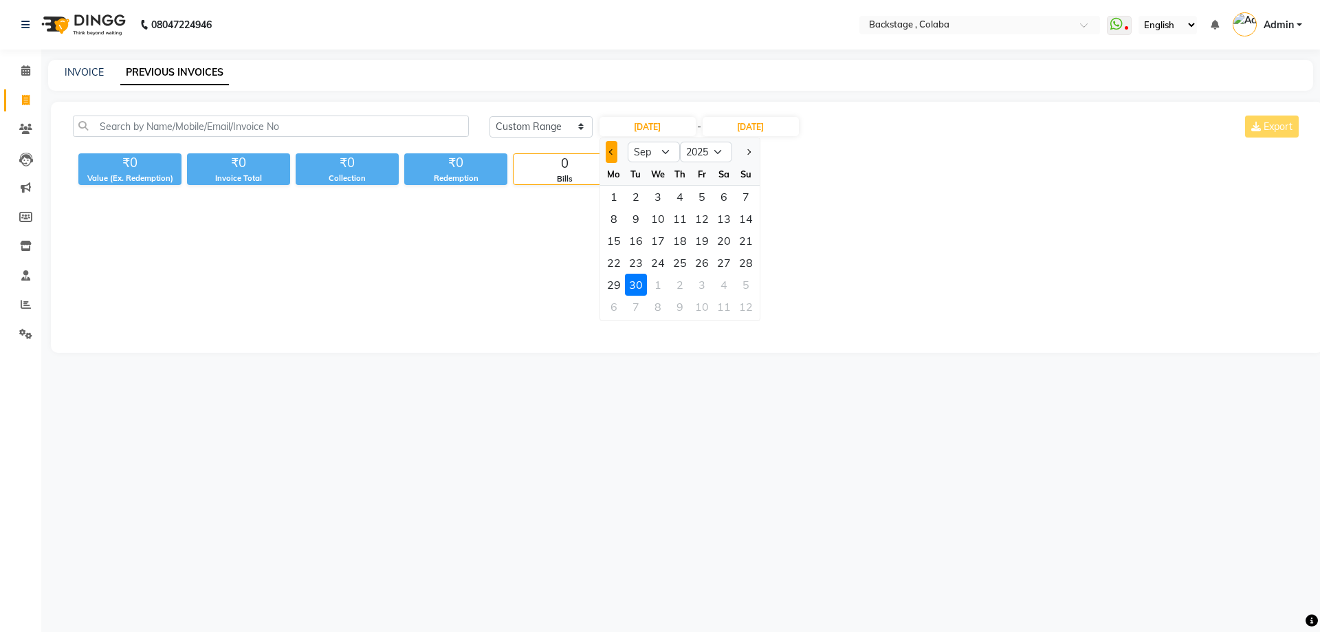
click at [607, 153] on button "Previous month" at bounding box center [612, 152] width 12 height 22
select select "8"
click at [718, 284] on div "30" at bounding box center [724, 285] width 22 height 22
type input "30-08-2025"
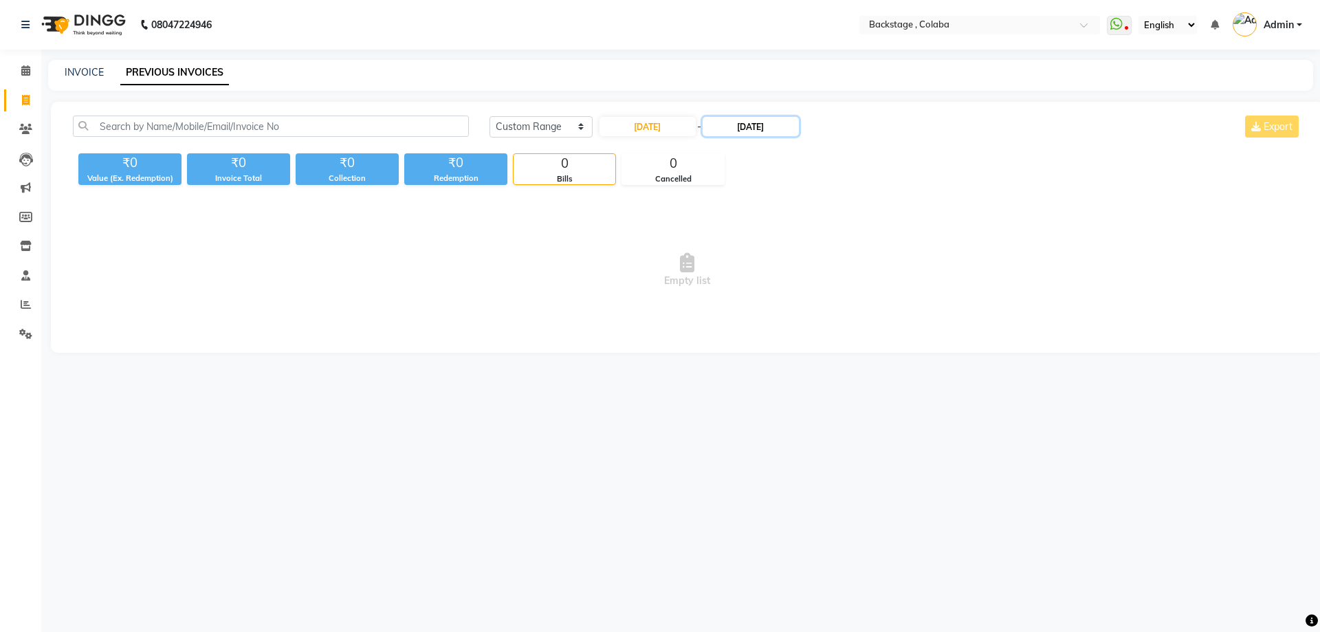
click at [765, 133] on input "30-09-2025" at bounding box center [751, 126] width 96 height 19
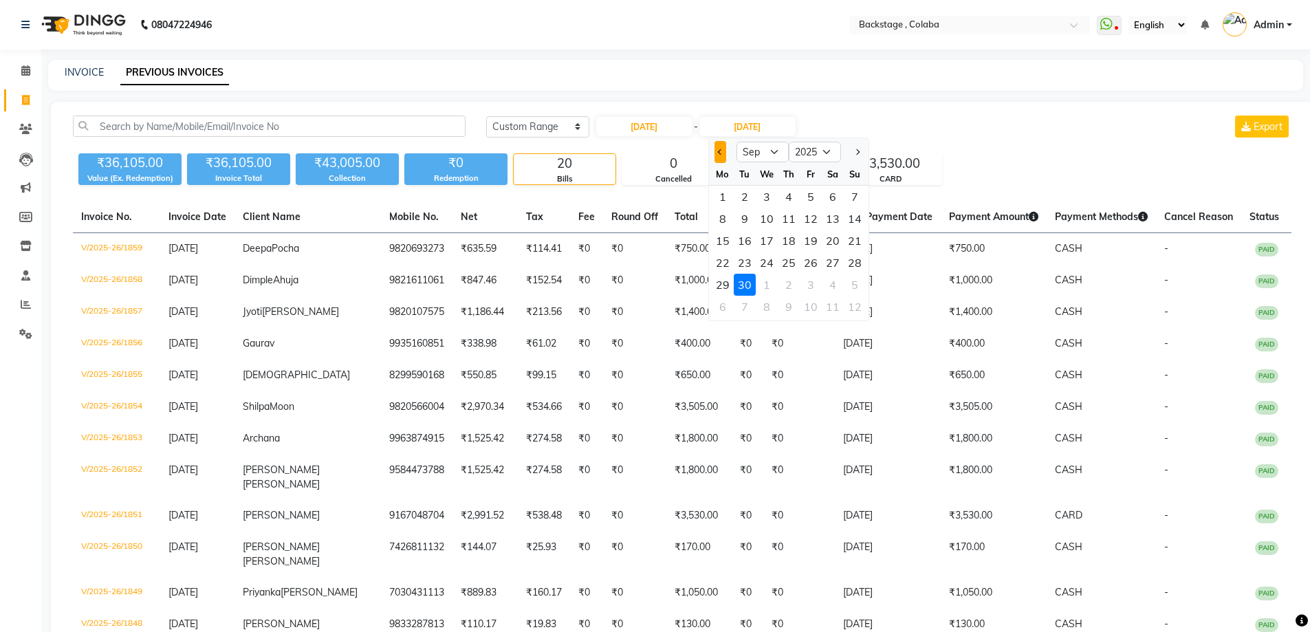
click at [721, 153] on span "Previous month" at bounding box center [720, 152] width 6 height 6
select select "8"
click at [832, 283] on div "30" at bounding box center [833, 285] width 22 height 22
type input "30-08-2025"
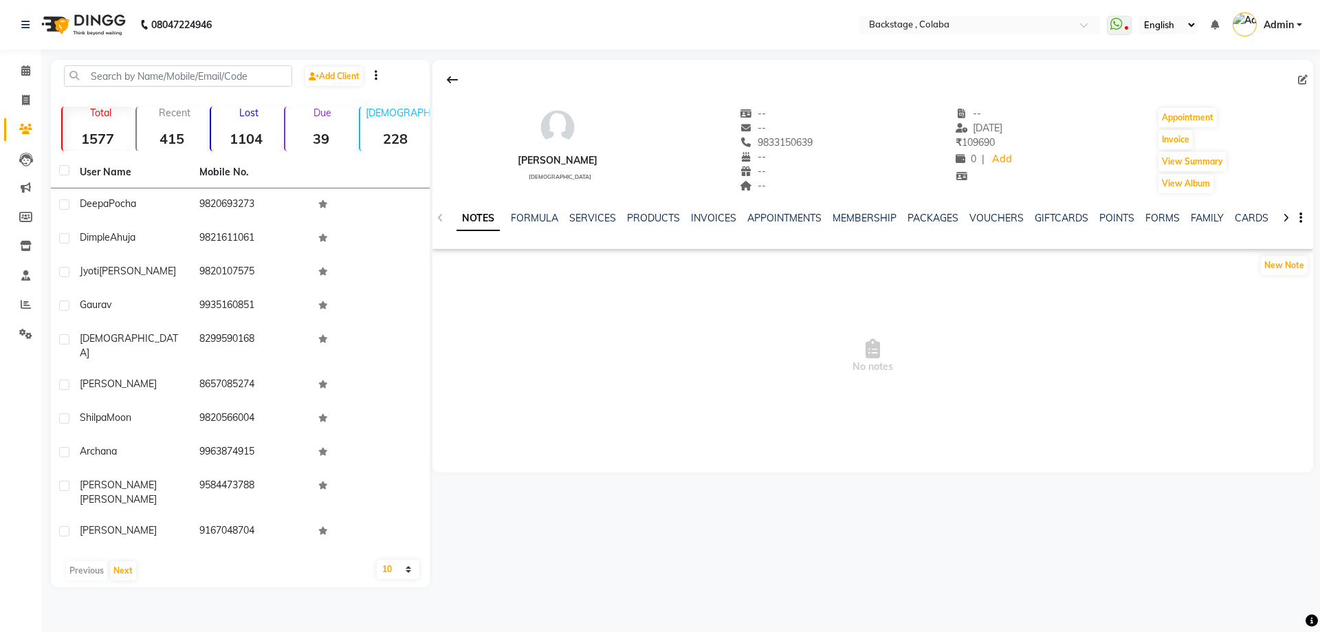
select select "en"
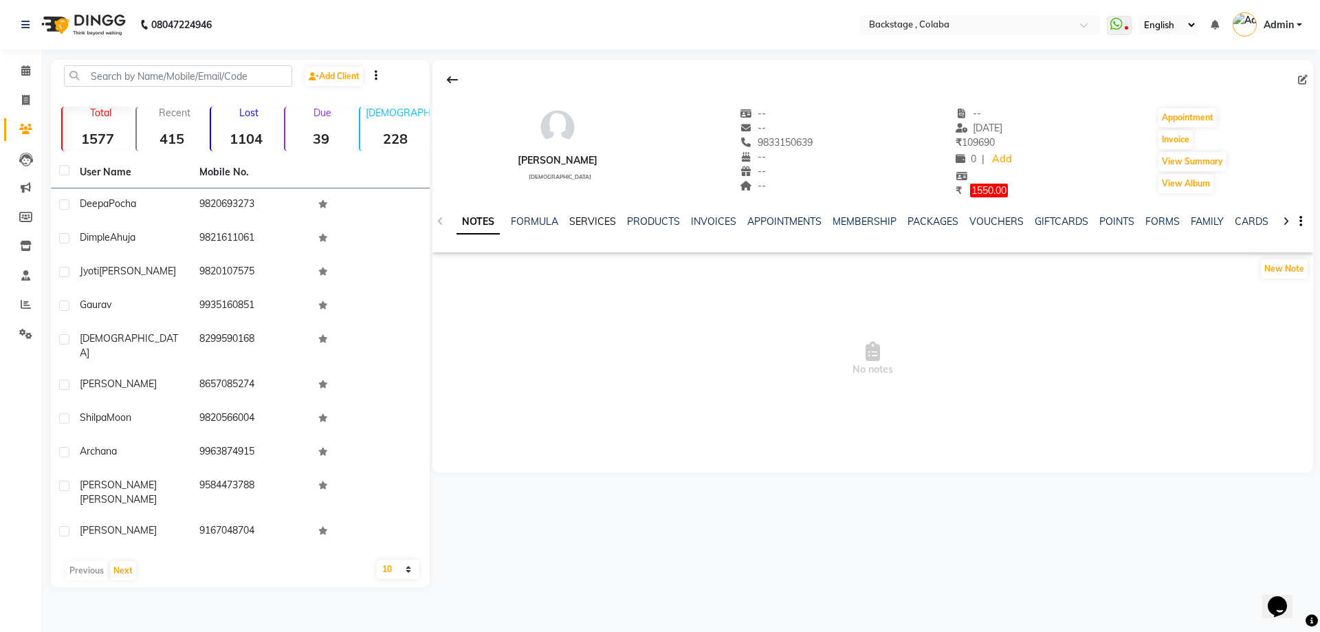
click at [594, 222] on link "SERVICES" at bounding box center [592, 221] width 47 height 12
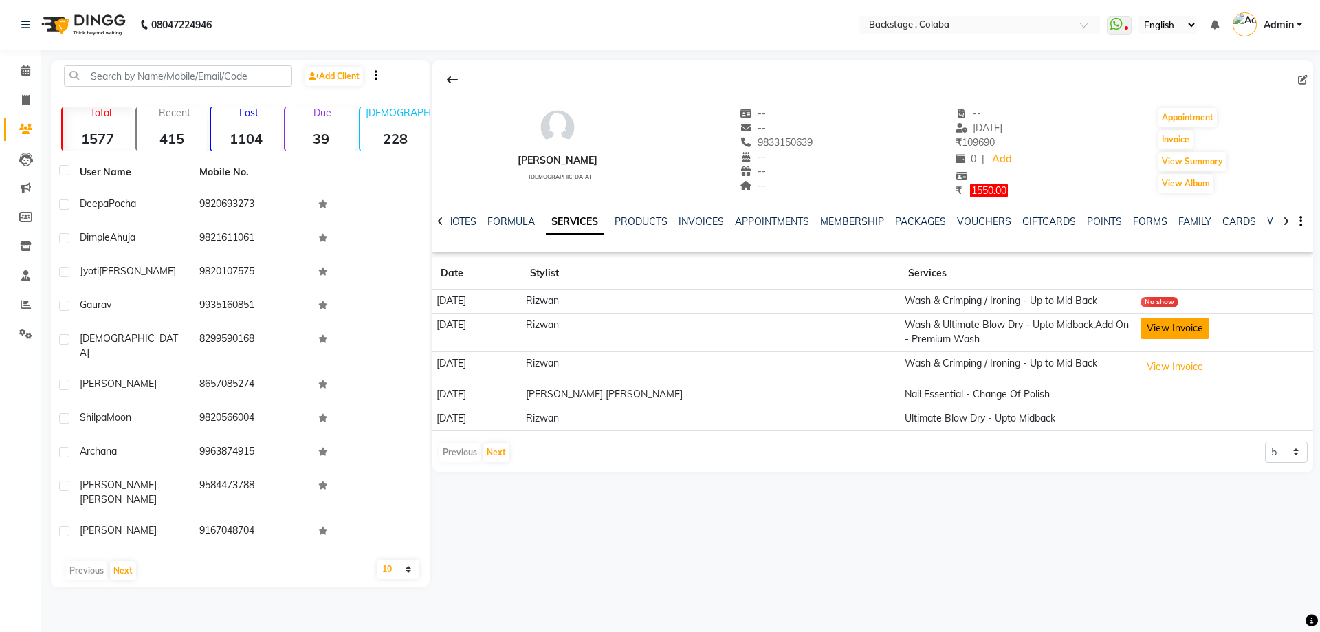
click at [1163, 334] on button "View Invoice" at bounding box center [1175, 328] width 69 height 21
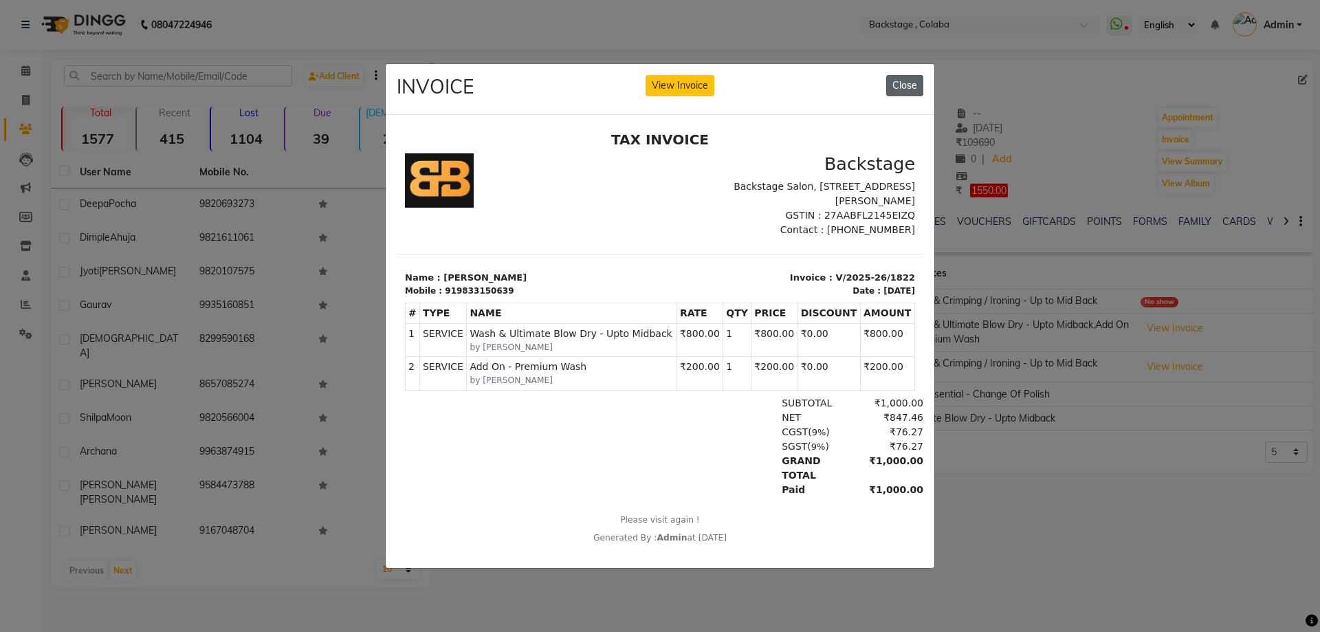
click at [899, 80] on button "Close" at bounding box center [904, 85] width 37 height 21
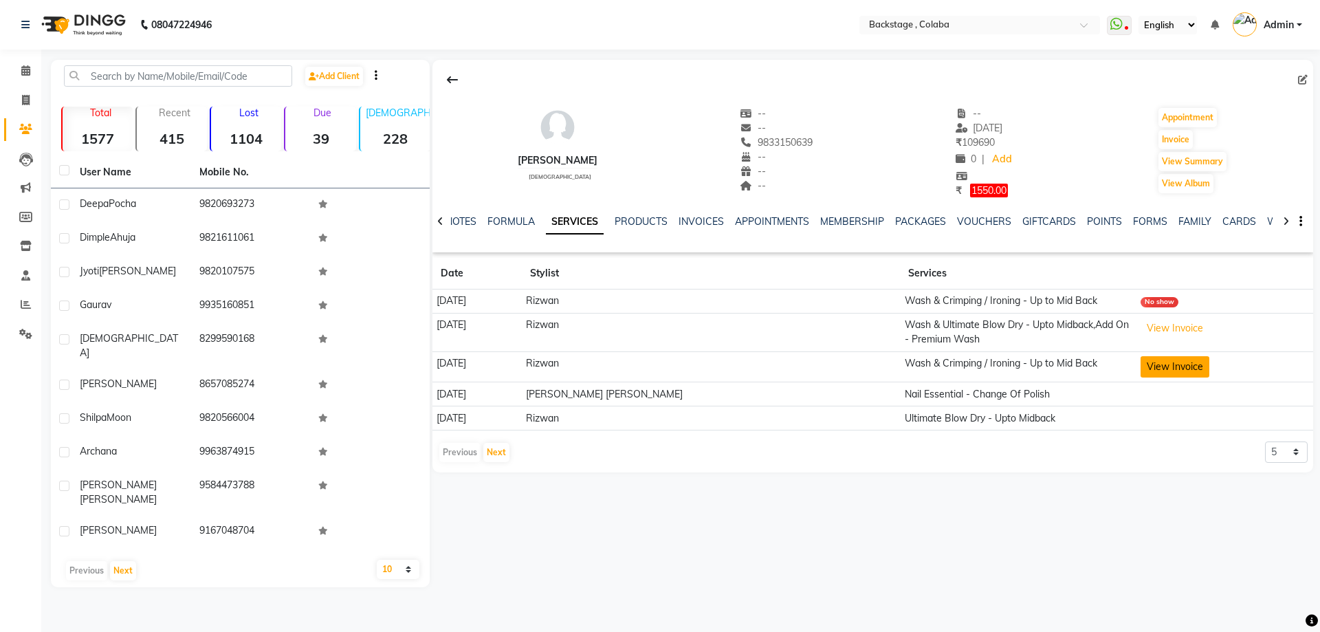
click at [1160, 362] on button "View Invoice" at bounding box center [1175, 366] width 69 height 21
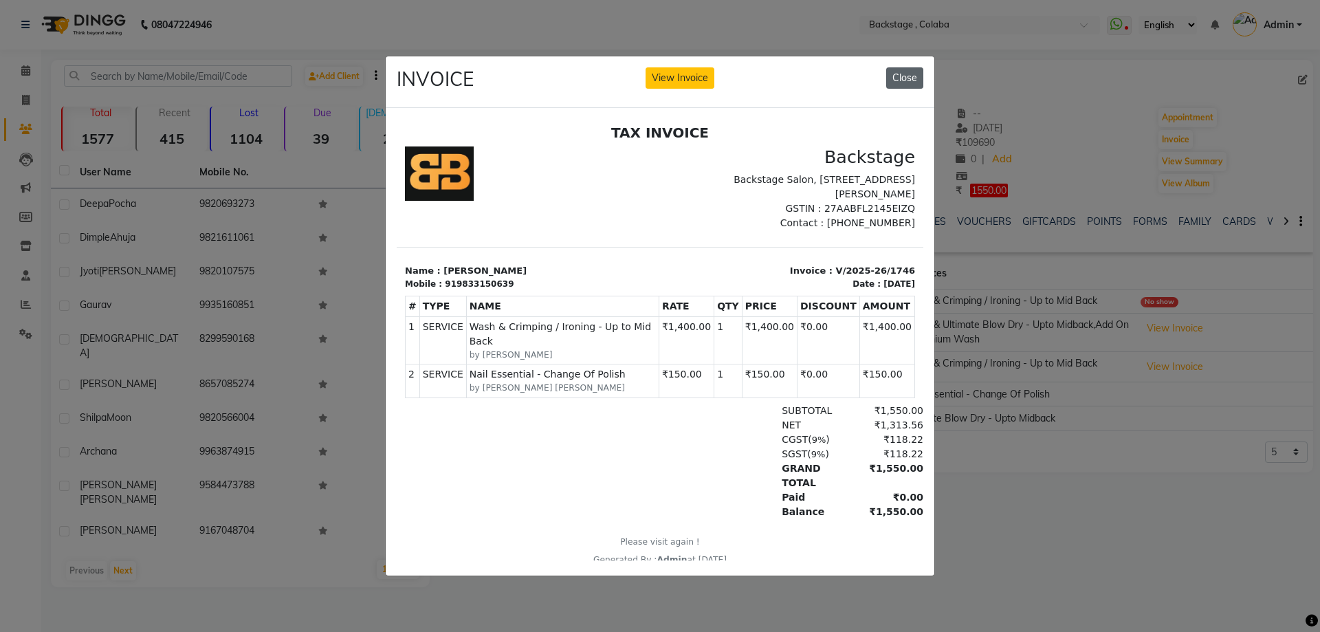
click at [908, 76] on button "Close" at bounding box center [904, 77] width 37 height 21
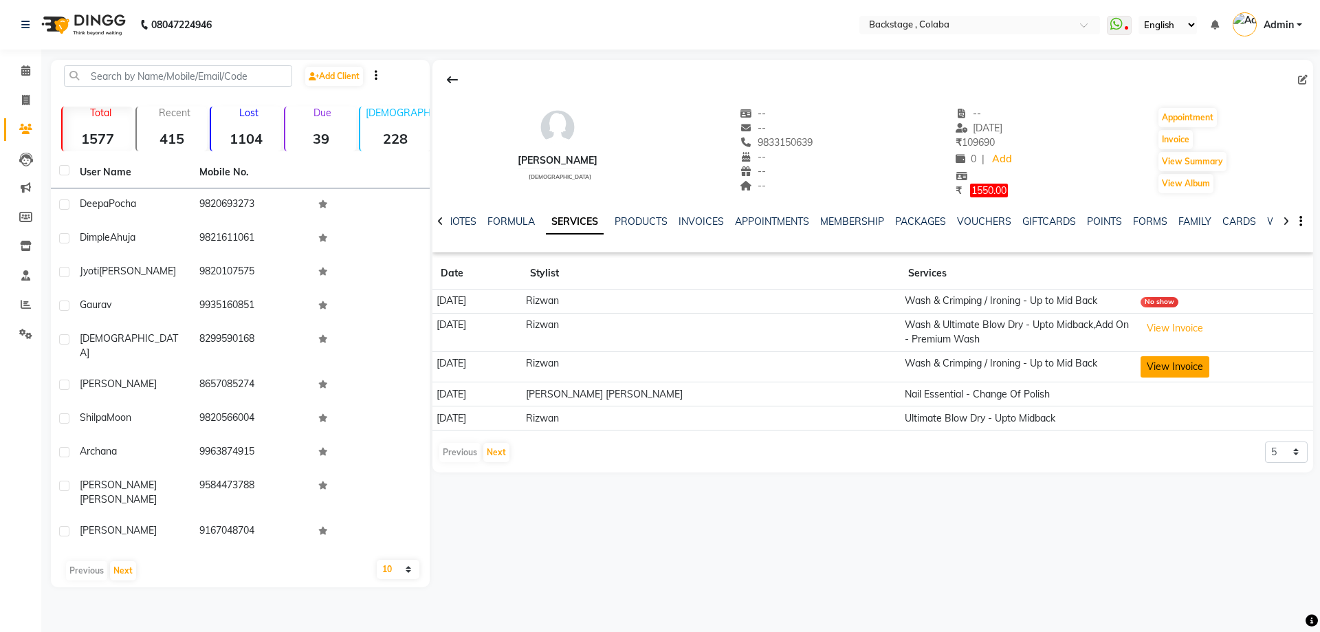
click at [1149, 367] on button "View Invoice" at bounding box center [1175, 366] width 69 height 21
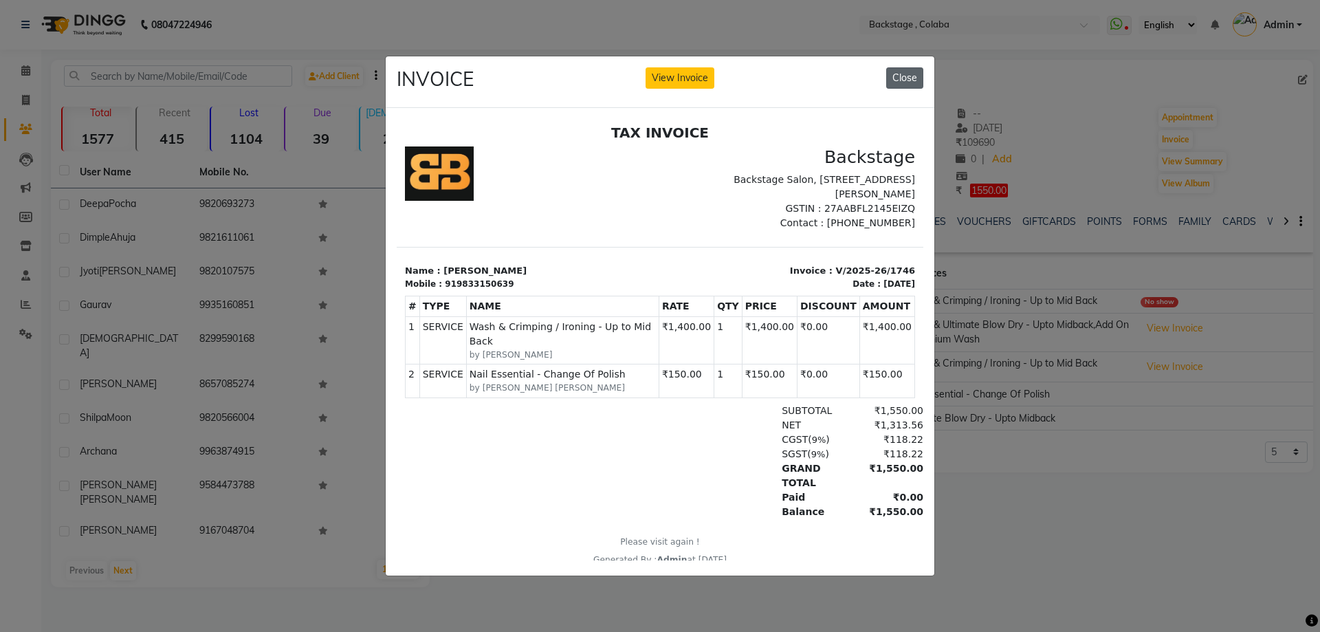
click at [901, 69] on button "Close" at bounding box center [904, 77] width 37 height 21
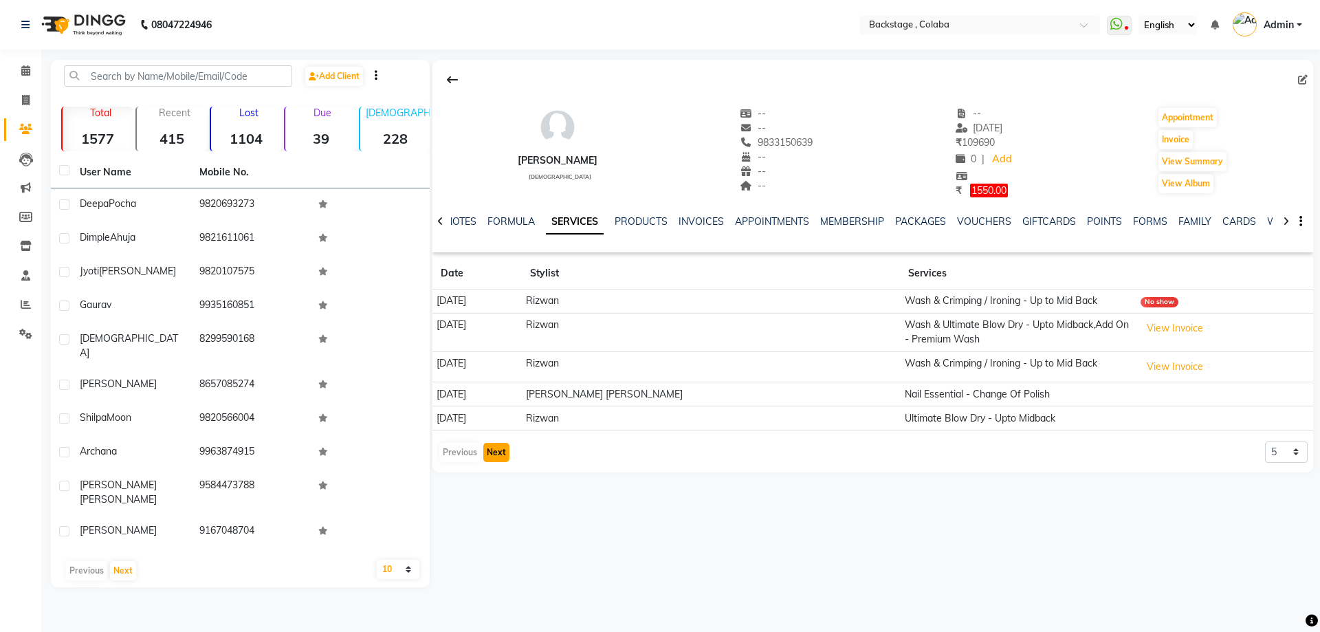
drag, startPoint x: 496, startPoint y: 450, endPoint x: 503, endPoint y: 455, distance: 9.0
click at [503, 455] on button "Next" at bounding box center [496, 452] width 26 height 19
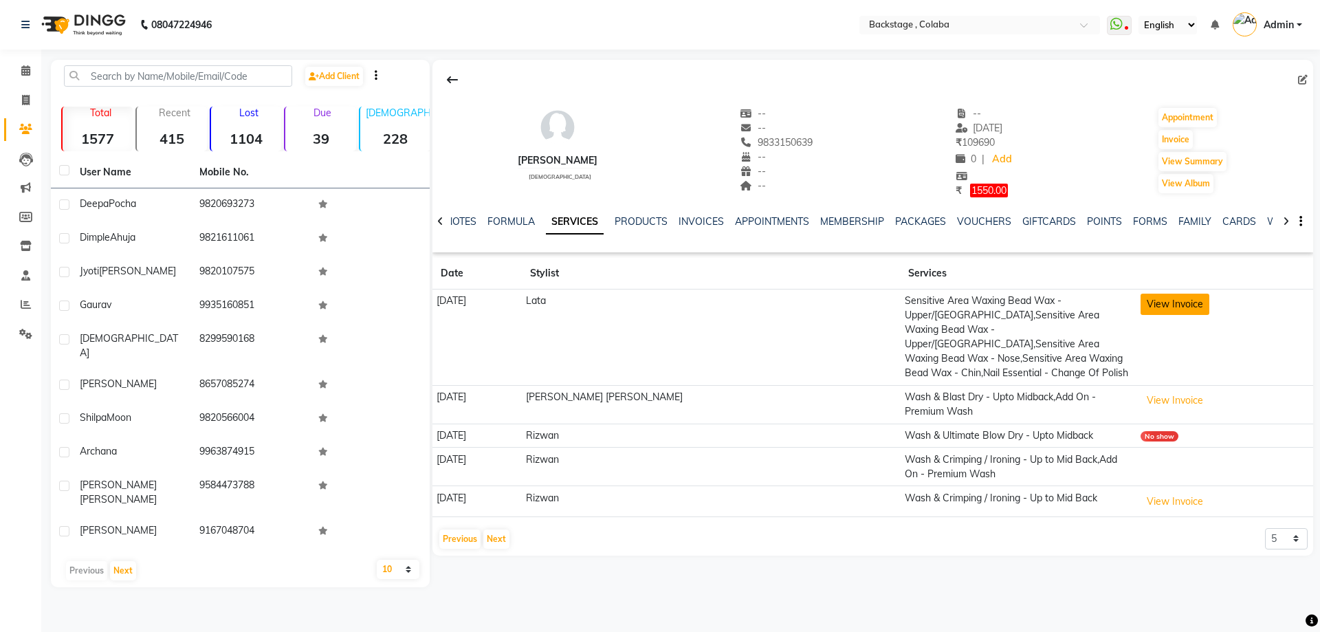
click at [1162, 309] on button "View Invoice" at bounding box center [1175, 304] width 69 height 21
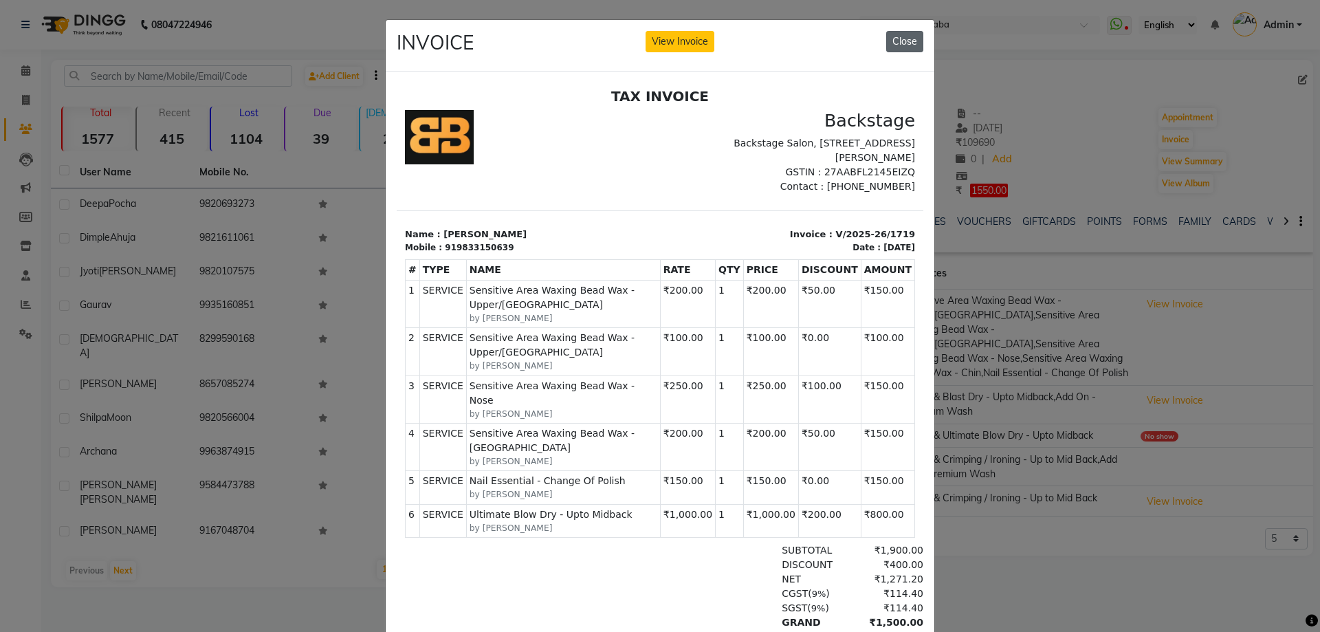
click at [908, 43] on button "Close" at bounding box center [904, 41] width 37 height 21
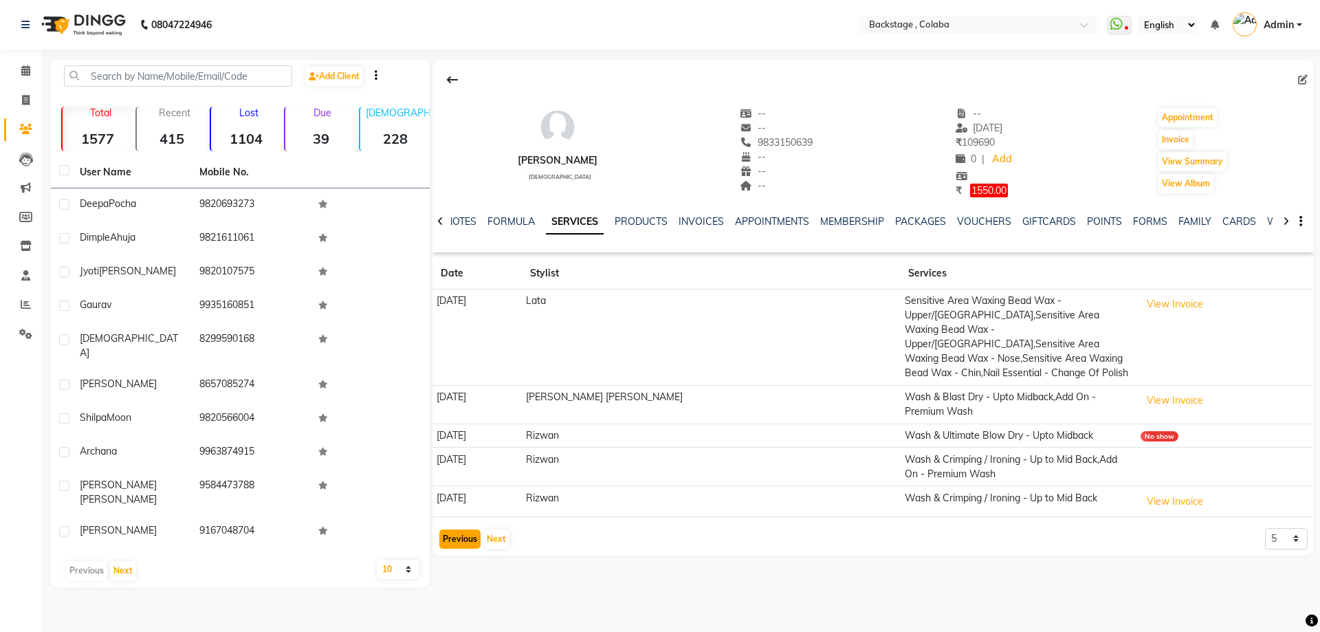
click at [468, 534] on button "Previous" at bounding box center [459, 538] width 41 height 19
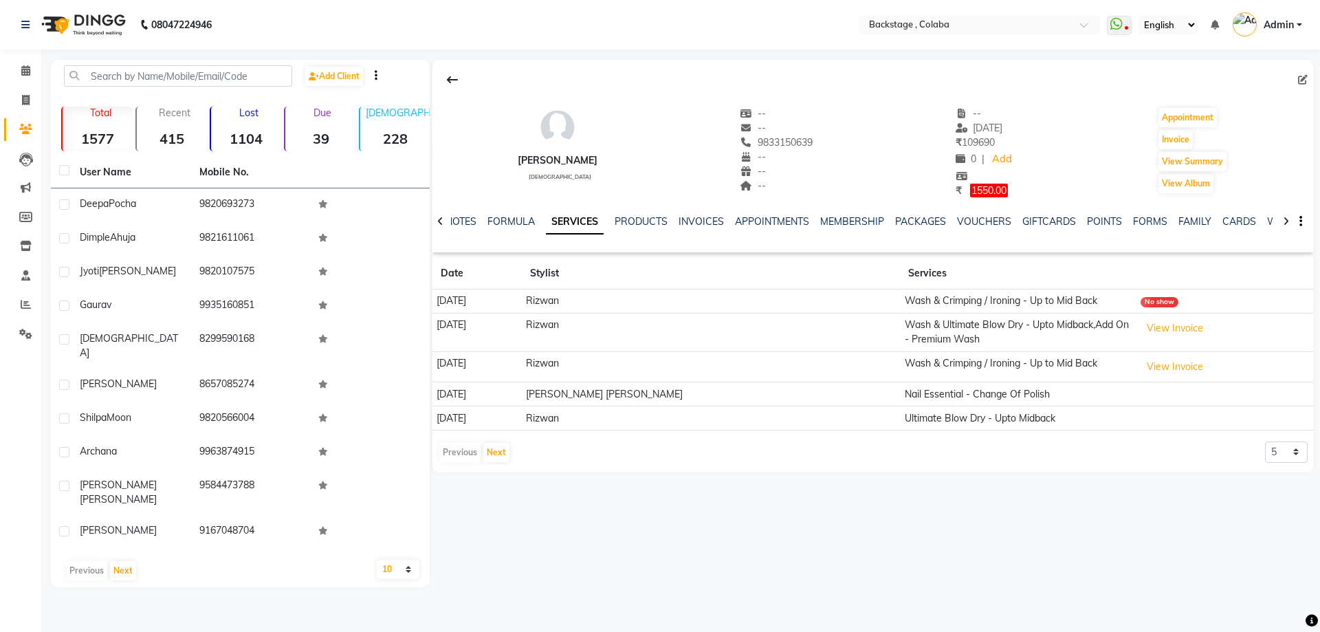
click at [437, 219] on icon at bounding box center [440, 222] width 6 height 10
